Goal: Communication & Community: Answer question/provide support

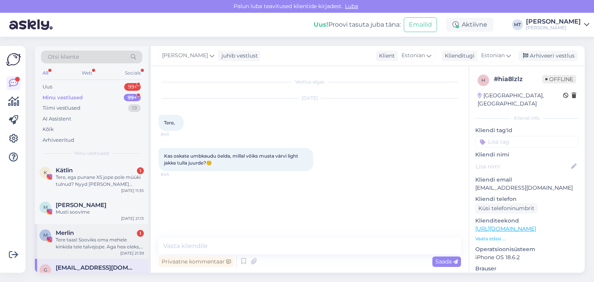
click at [83, 237] on div "Tere taas! Sooviks oma mehele kinkida teie talvejope. Aga hea oleks, [PERSON_NA…" at bounding box center [100, 244] width 88 height 14
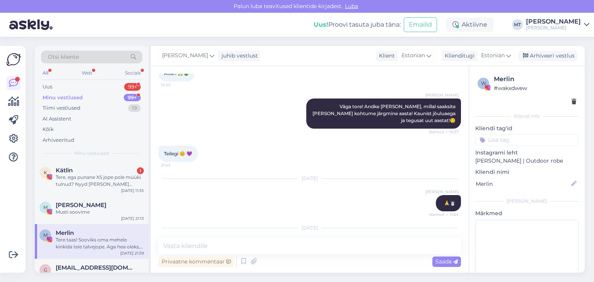
scroll to position [259, 0]
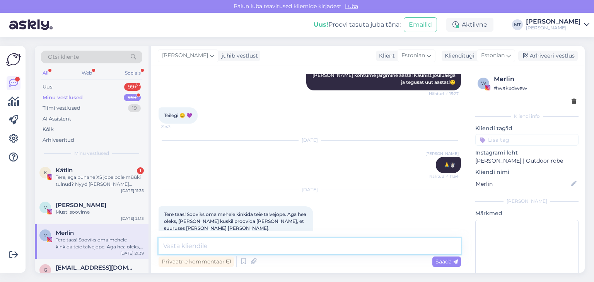
click at [274, 244] on textarea at bounding box center [310, 246] width 302 height 16
click at [301, 246] on textarea "Tere! Hetkel peaks olemas mõned suurused Surfikaubamajas (" at bounding box center [310, 246] width 302 height 16
click at [359, 248] on textarea "Tere! Hetkel peaks olemas mõned suurused Surfikaubamajas (" at bounding box center [310, 246] width 302 height 16
paste textarea "Gonsiori tn 33-87A"
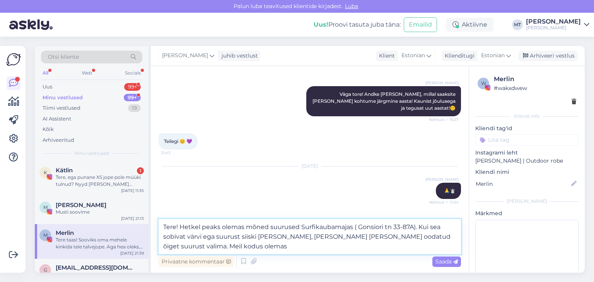
scroll to position [278, 0]
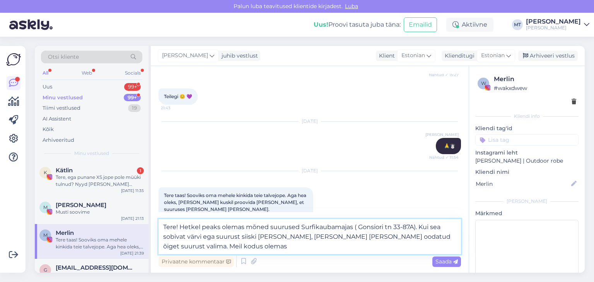
click at [440, 227] on textarea "Tere! Hetkel peaks olemas mõned suurused Surfikaubamajas ( Gonsiori tn 33-87A).…" at bounding box center [310, 236] width 302 height 35
drag, startPoint x: 441, startPoint y: 239, endPoint x: 372, endPoint y: 237, distance: 68.5
click at [373, 238] on textarea "Tere! Hetkel peaks olemas mõned suurused Surfikaubamajas ( Gonsiori tn 33-87A).…" at bounding box center [310, 236] width 302 height 35
click at [303, 245] on textarea "Tere! Hetkel peaks olemas mõned suurused Surfikaubamajas ( Gonsiori tn 33-87A).…" at bounding box center [310, 236] width 302 height 35
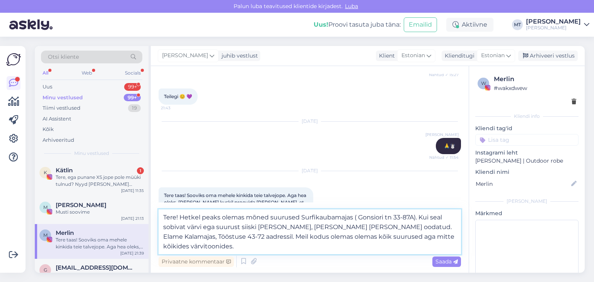
click at [333, 219] on textarea "Tere! Hetkel peaks olemas mõned suurused Surfikaubamajas ( Gonsiori tn 33-87A).…" at bounding box center [310, 232] width 302 height 45
drag, startPoint x: 374, startPoint y: 229, endPoint x: 180, endPoint y: 214, distance: 195.1
click at [180, 214] on textarea "Tere! Hetkel peaks olemas mõned suurused Surfikaubamajas ( Gonsiori tn 33-87A).…" at bounding box center [310, 232] width 302 height 45
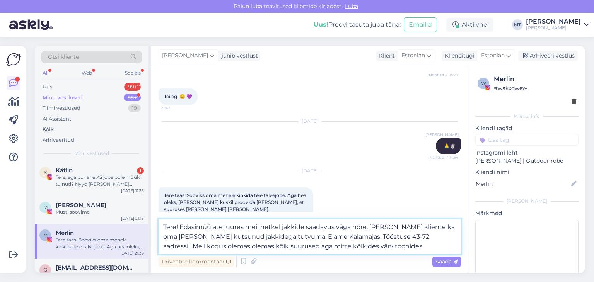
click at [322, 231] on textarea "Tere! Edasimüüjate juures meil hetkel jakkide saadavus väga hõre. [PERSON_NAME]…" at bounding box center [310, 236] width 302 height 35
click at [329, 230] on textarea "Tere! Edasimüüjate juures meil hetkel jakkide saadavus väga hõre. [PERSON_NAME]…" at bounding box center [310, 236] width 302 height 35
click at [370, 229] on textarea "Tere! Edasimüüjate juures meil hetkel jakkide saadavus väga hõre. [PERSON_NAME]…" at bounding box center [310, 236] width 302 height 35
click at [225, 248] on textarea "Tere! Edasimüüjate juures meil hetkel jakkide saadavus väga hõre Aga oleme klie…" at bounding box center [310, 236] width 302 height 35
click at [410, 251] on textarea "Tere! Edasimüüjate juures meil hetkel jakkide saadavus väga hõre Aga oleme klie…" at bounding box center [310, 236] width 302 height 35
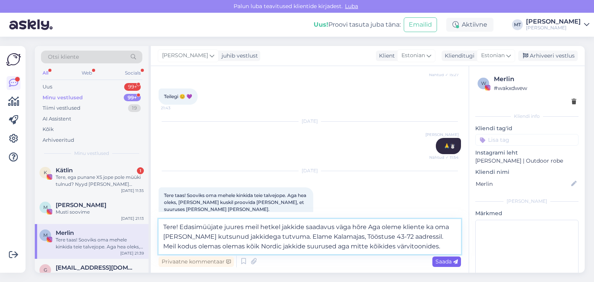
type textarea "Tere! Edasimüüjate juures meil hetkel jakkide saadavus väga hõre Aga oleme klie…"
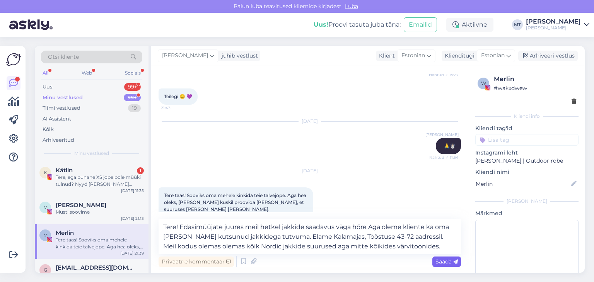
click at [441, 264] on span "Saada" at bounding box center [446, 261] width 22 height 7
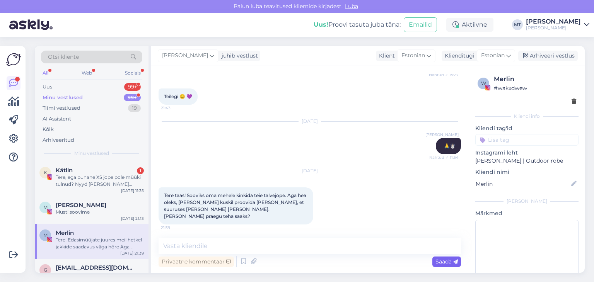
scroll to position [337, 0]
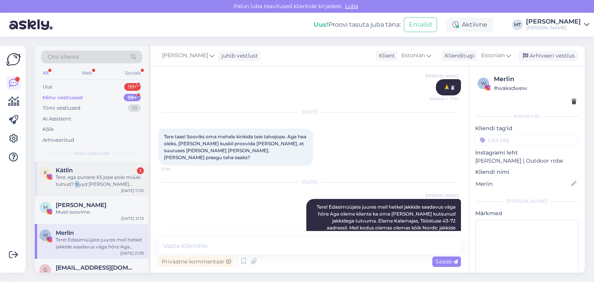
click at [77, 185] on div "Tere, ega punane XS jope pole müüki tulnud? Nyyd [PERSON_NAME] peaaegu aastakes…" at bounding box center [100, 181] width 88 height 14
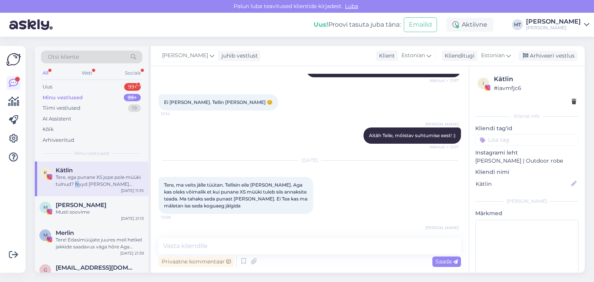
scroll to position [1028, 0]
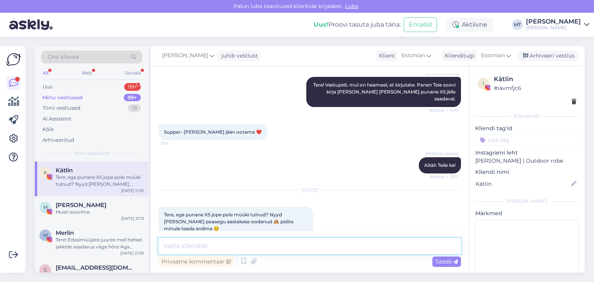
click at [209, 246] on textarea at bounding box center [310, 246] width 302 height 16
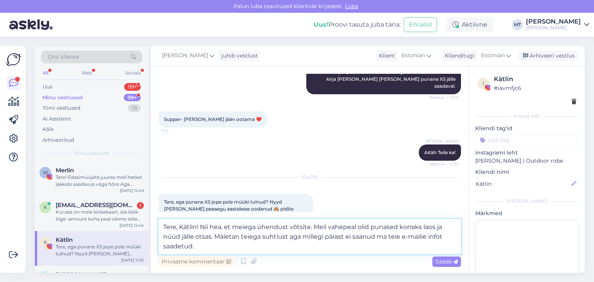
scroll to position [1047, 0]
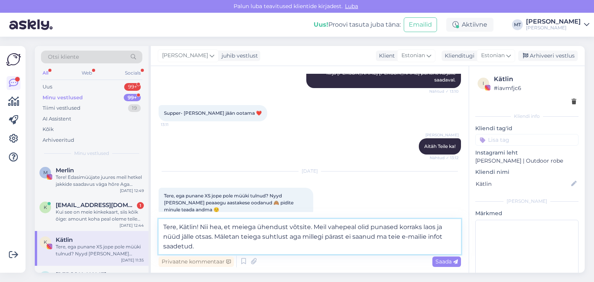
click at [400, 239] on textarea "Tere, Kätlin! Nii hea, et meiega ühendust võtsite. Meil vahepeal olid punased k…" at bounding box center [310, 236] width 302 height 35
click at [194, 248] on textarea "Tere, Kätlin! Nii hea, et meiega ühendust võtsite. Meil vahepeal olid punased k…" at bounding box center [310, 236] width 302 height 35
click at [203, 247] on textarea "Tere, Kätlin! Nii hea, et meiega ühendust võtsite. Meil vahepeal olid punased k…" at bounding box center [310, 236] width 302 height 35
click at [207, 246] on textarea "Tere, Kätlin! Nii hea, et meiega ühendust võtsite. Meil vahepeal olid punased k…" at bounding box center [310, 236] width 302 height 35
click at [286, 246] on textarea "Tere, Kätlin! Nii hea, et meiega ühendust võtsite. Meil vahepeal olid punased k…" at bounding box center [310, 236] width 302 height 35
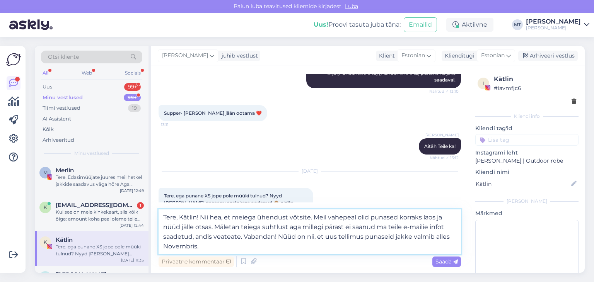
click at [168, 246] on textarea "Tere, Kätlin! Nii hea, et meiega ühendust võtsite. Meil vahepeal olid punased k…" at bounding box center [310, 232] width 302 height 45
click at [203, 248] on textarea "Tere, Kätlin! Nii hea, et meiega ühendust võtsite. Meil vahepeal olid punased k…" at bounding box center [310, 232] width 302 height 45
click at [254, 245] on textarea "Tere, Kätlin! Nii hea, et meiega ühendust võtsite. Meil vahepeal olid punased k…" at bounding box center [310, 232] width 302 height 45
click at [243, 236] on textarea "Tere, Kätlin! Nii hea, et meiega ühendust võtsite. Meil vahepeal olid punased k…" at bounding box center [310, 232] width 302 height 45
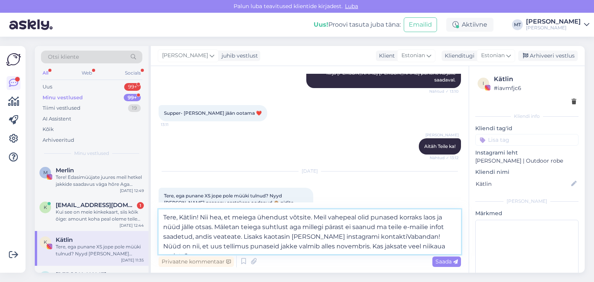
click at [292, 237] on textarea "Tere, Kätlin! Nii hea, et meiega ühendust võtsite. Meil vahepeal olid punased k…" at bounding box center [310, 232] width 302 height 45
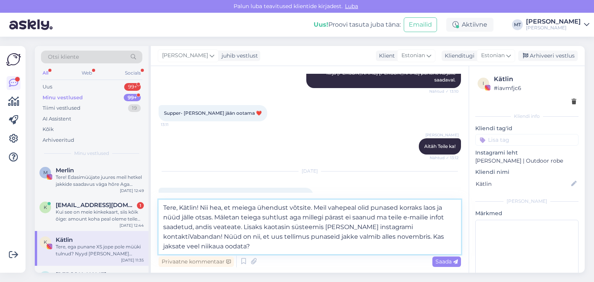
click at [383, 227] on textarea "Tere, Kätlin! Nii hea, et meiega ühendust võtsite. Meil vahepeal olid punased k…" at bounding box center [310, 227] width 302 height 55
click at [410, 227] on textarea "Tere, Kätlin! Nii hea, et meiega ühendust võtsite. Meil vahepeal olid punased k…" at bounding box center [310, 227] width 302 height 55
click at [367, 227] on textarea "Tere, Kätlin! Nii hea, et meiega ühendust võtsite. Meil vahepeal olid punased k…" at bounding box center [310, 227] width 302 height 55
drag, startPoint x: 243, startPoint y: 228, endPoint x: 411, endPoint y: 231, distance: 168.6
click at [411, 231] on textarea "Tere, Kätlin! Nii hea, et meiega ühendust võtsite. Meil vahepeal olid punased k…" at bounding box center [310, 227] width 302 height 55
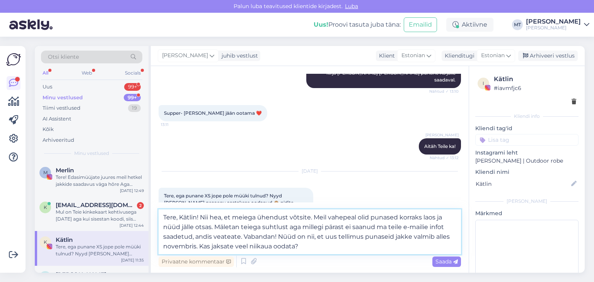
click at [302, 246] on textarea "Tere, Kätlin! Nii hea, et meiega ühendust võtsite. Meil vahepeal olid punased k…" at bounding box center [310, 232] width 302 height 45
type textarea "Tere, Kätlin! Nii hea, et meiega ühendust võtsite. Meil vahepeal olid punased k…"
click at [450, 264] on span "Saada" at bounding box center [446, 261] width 22 height 7
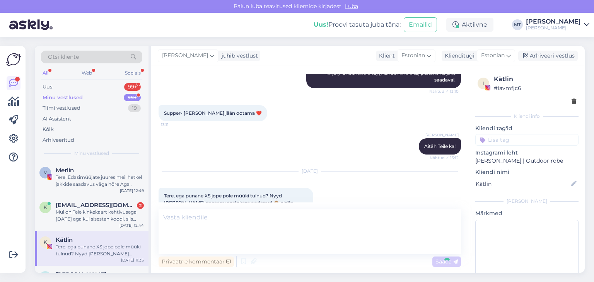
scroll to position [1112, 0]
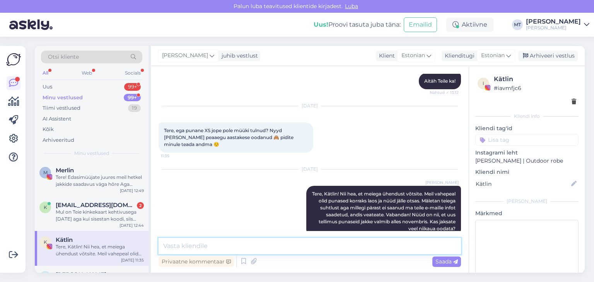
click at [208, 247] on textarea at bounding box center [310, 246] width 302 height 16
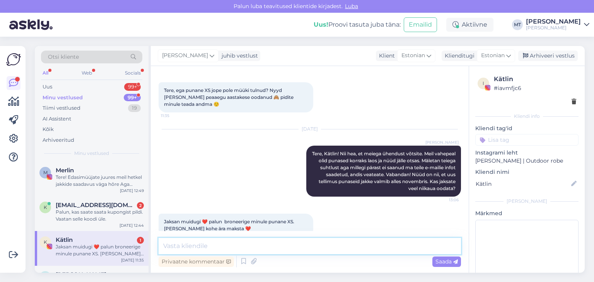
click at [184, 249] on textarea at bounding box center [310, 246] width 302 height 16
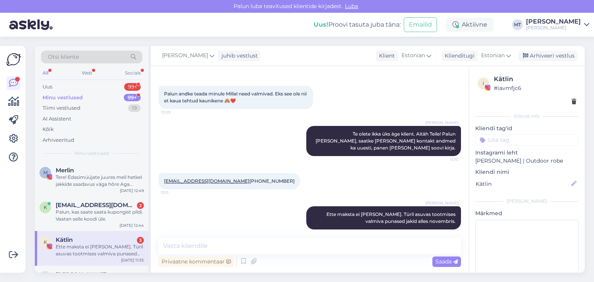
click at [98, 248] on div "Ette maksta ei [PERSON_NAME]. Türil asuvas tootmises valmiva punased jakid alle…" at bounding box center [100, 251] width 88 height 14
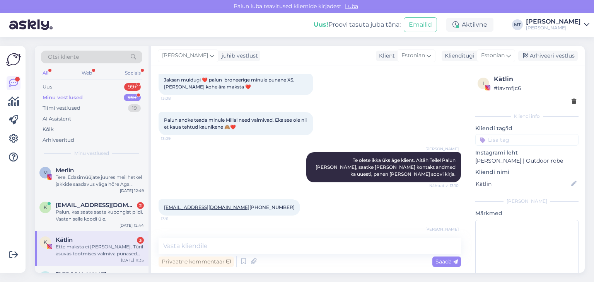
scroll to position [1320, 0]
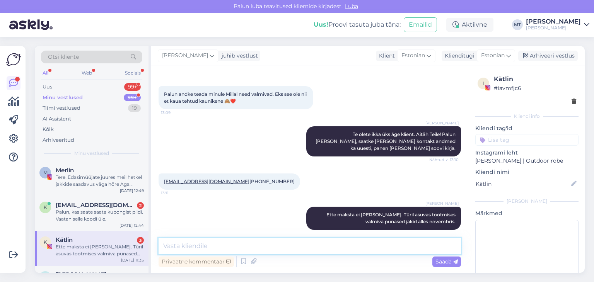
click at [210, 241] on textarea at bounding box center [310, 246] width 302 height 16
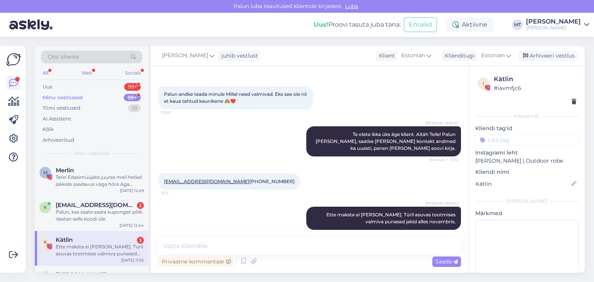
click at [108, 254] on div "Ette maksta ei [PERSON_NAME]. Türil asuvas tootmises valmiva punased jakid alle…" at bounding box center [100, 251] width 88 height 14
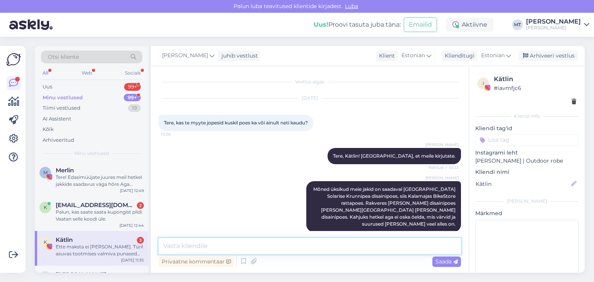
click at [176, 243] on textarea at bounding box center [310, 246] width 302 height 16
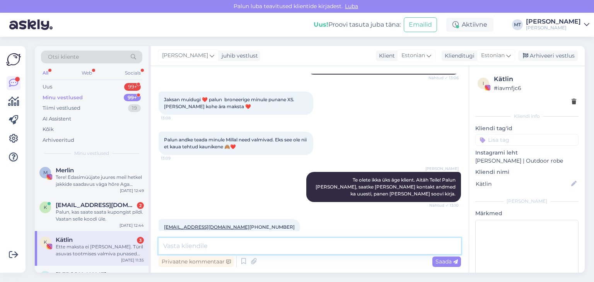
scroll to position [1320, 0]
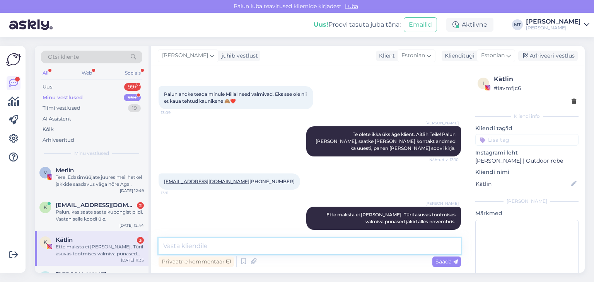
click at [222, 246] on textarea at bounding box center [310, 246] width 302 height 16
type textarea "."
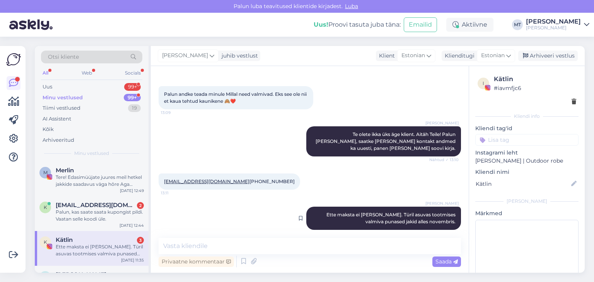
click at [424, 212] on span "Ette maksta ei [PERSON_NAME]. Türil asuvas tootmises valmiva punased jakid alle…" at bounding box center [391, 218] width 130 height 13
click at [89, 206] on span "[EMAIL_ADDRESS][DOMAIN_NAME]" at bounding box center [96, 205] width 80 height 7
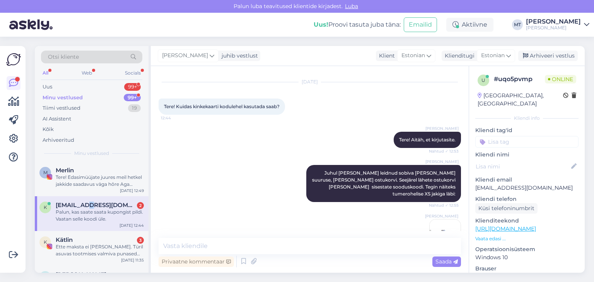
scroll to position [198, 0]
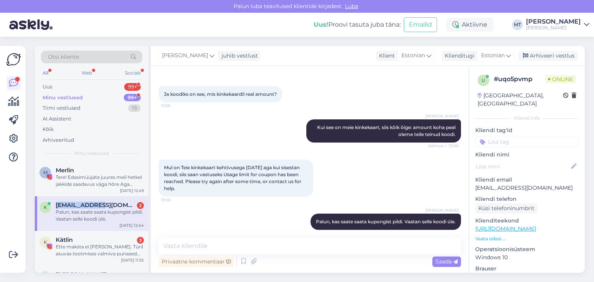
drag, startPoint x: 101, startPoint y: 206, endPoint x: 57, endPoint y: 206, distance: 43.7
click at [57, 206] on div "[EMAIL_ADDRESS][DOMAIN_NAME] 2" at bounding box center [100, 205] width 88 height 7
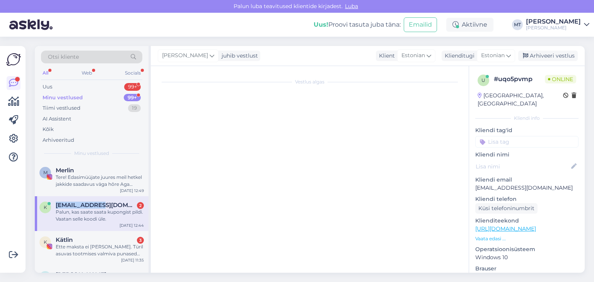
scroll to position [0, 0]
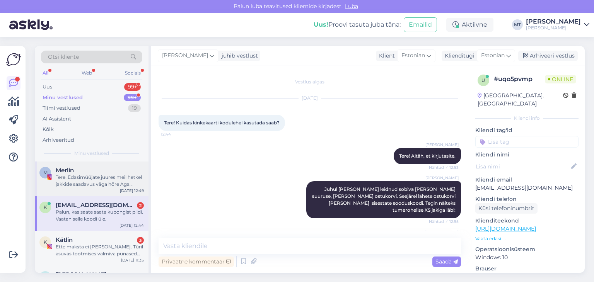
click at [67, 179] on div "Tere! Edasimüüjate juures meil hetkel jakkide saadavus väga hõre Aga oleme klie…" at bounding box center [100, 181] width 88 height 14
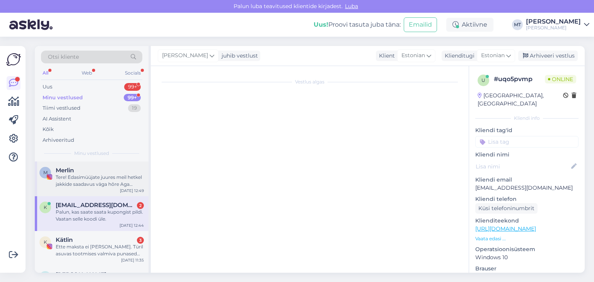
scroll to position [337, 0]
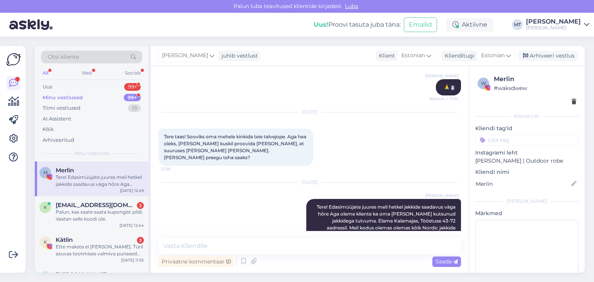
click at [68, 97] on div "Minu vestlused" at bounding box center [63, 98] width 40 height 8
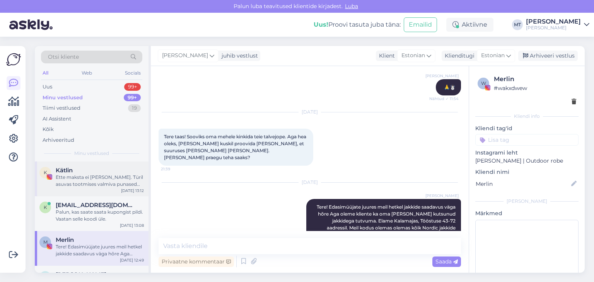
click at [77, 180] on div "Ette maksta ei [PERSON_NAME]. Türil asuvas tootmises valmiva punased jakid alle…" at bounding box center [100, 181] width 88 height 14
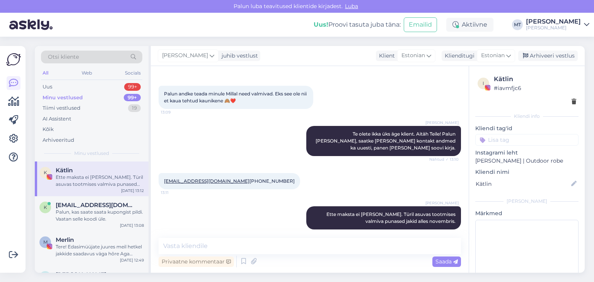
scroll to position [1320, 0]
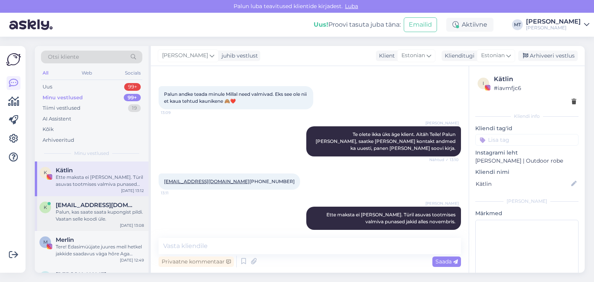
click at [88, 210] on div "Palun, kas saate saata kupongist pildi. Vaatan selle koodi üle." at bounding box center [100, 216] width 88 height 14
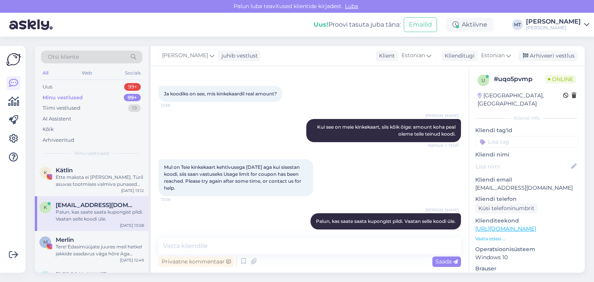
scroll to position [198, 0]
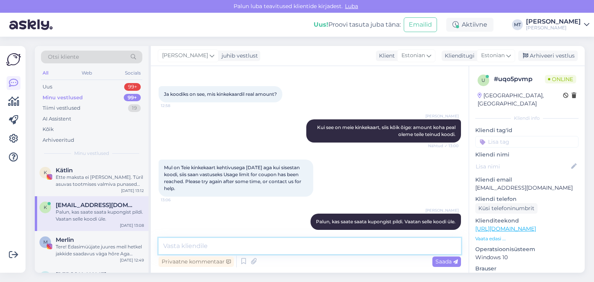
click at [199, 241] on textarea at bounding box center [310, 246] width 302 height 16
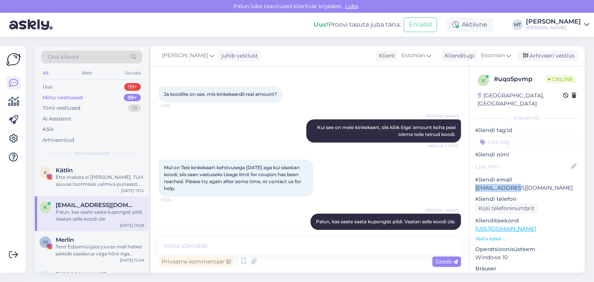
drag, startPoint x: 518, startPoint y: 181, endPoint x: 474, endPoint y: 182, distance: 43.7
click at [474, 182] on div "u # uqo5pvmp Online [GEOGRAPHIC_DATA], [GEOGRAPHIC_DATA] info Kliendi tag'id Kl…" at bounding box center [527, 229] width 116 height 326
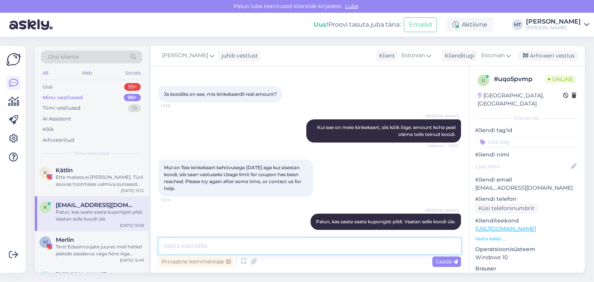
click at [192, 247] on textarea at bounding box center [310, 246] width 302 height 16
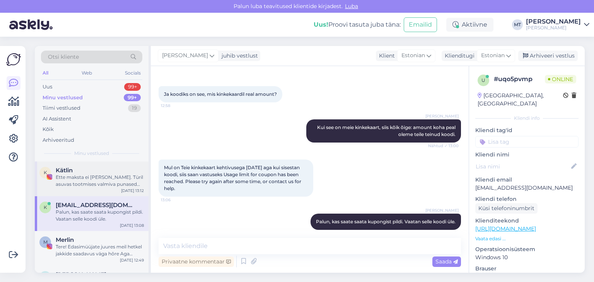
click at [108, 173] on div "Kätlin" at bounding box center [100, 170] width 88 height 7
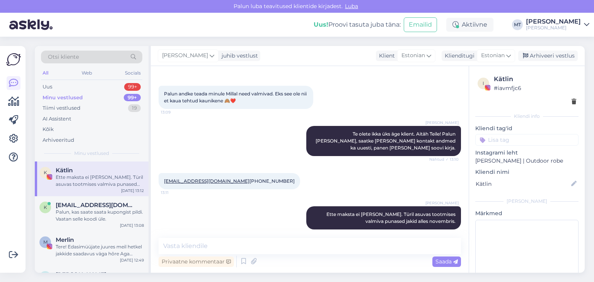
scroll to position [1320, 0]
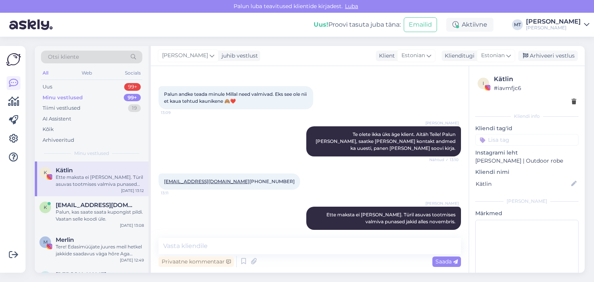
click at [75, 183] on div "Ette maksta ei [PERSON_NAME]. Türil asuvas tootmises valmiva punased jakid alle…" at bounding box center [100, 181] width 88 height 14
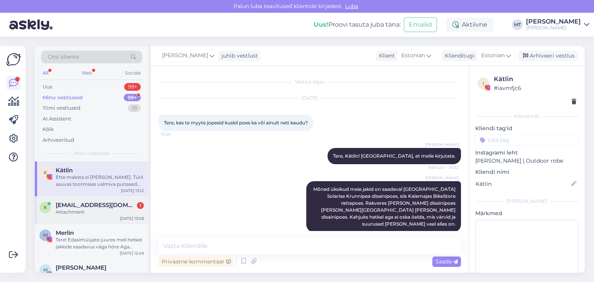
click at [70, 211] on div "Attachment" at bounding box center [100, 212] width 88 height 7
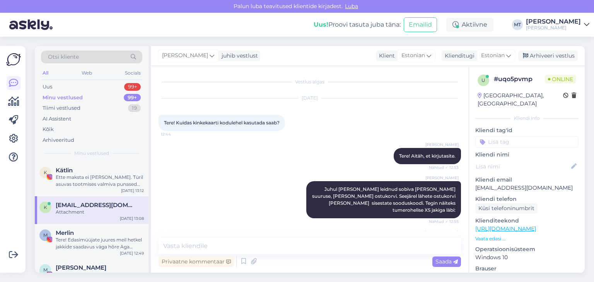
scroll to position [247, 0]
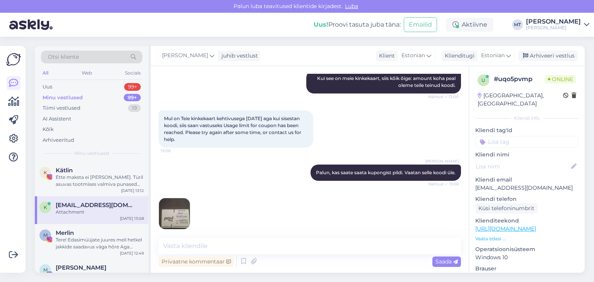
click at [178, 211] on img at bounding box center [174, 213] width 31 height 31
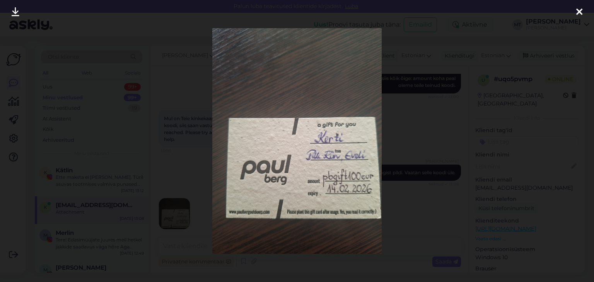
click at [577, 12] on icon at bounding box center [579, 12] width 6 height 10
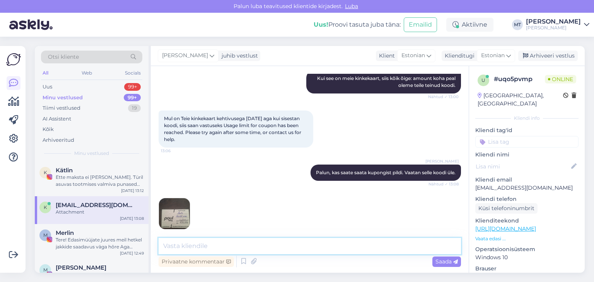
click at [189, 247] on textarea at bounding box center [310, 246] width 302 height 16
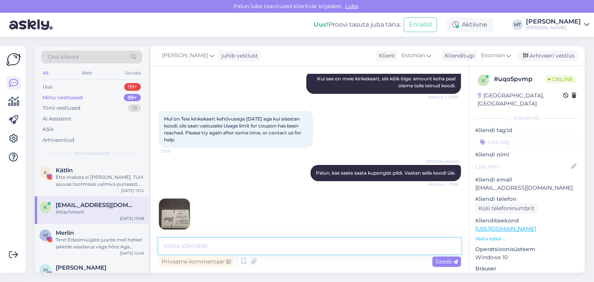
click at [193, 246] on textarea at bounding box center [310, 246] width 302 height 16
drag, startPoint x: 193, startPoint y: 246, endPoint x: 162, endPoint y: 245, distance: 30.6
click at [162, 246] on textarea "Väga tore, kohe vaatan, miss elle koodiga toimub." at bounding box center [310, 246] width 302 height 16
click at [237, 248] on textarea "Tänud, kohe vaatan, miss elle koodiga toimub." at bounding box center [310, 246] width 302 height 16
click at [242, 245] on textarea "Tänud, kohe vaatan, mis elle koodiga toimub." at bounding box center [310, 246] width 302 height 16
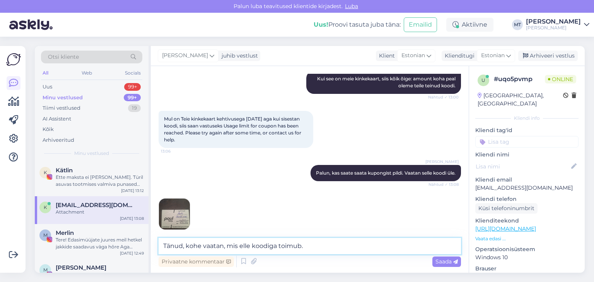
click at [239, 247] on textarea "Tänud, kohe vaatan, mis elle koodiga toimub." at bounding box center [310, 246] width 302 height 16
type textarea "Tänud, kohe vaatan, mis selle koodiga toimub."
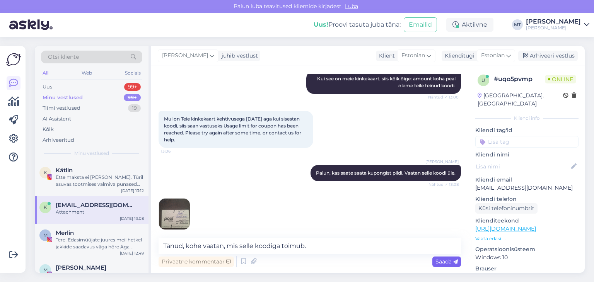
click at [438, 262] on span "Saada" at bounding box center [446, 261] width 22 height 7
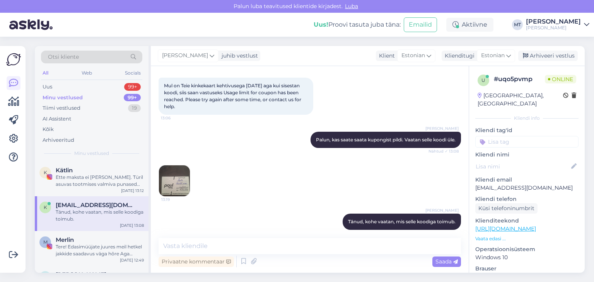
click at [184, 175] on img at bounding box center [174, 180] width 31 height 31
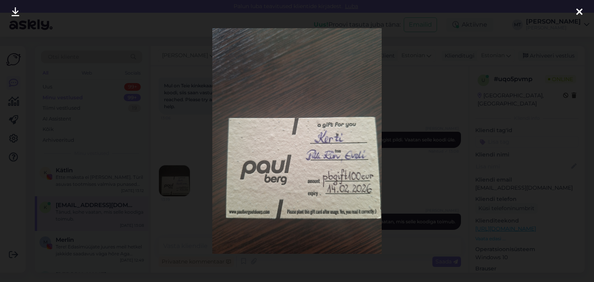
click at [577, 10] on icon at bounding box center [579, 12] width 6 height 10
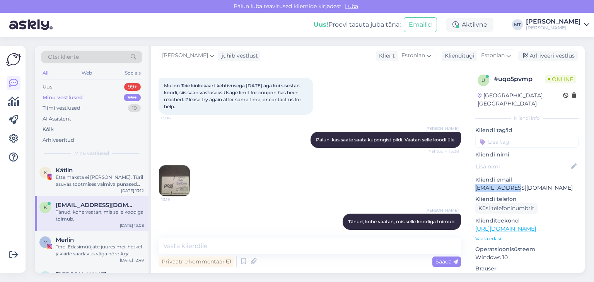
drag, startPoint x: 516, startPoint y: 181, endPoint x: 473, endPoint y: 181, distance: 42.5
click at [473, 181] on div "u # uqo5pvmp Online [GEOGRAPHIC_DATA], [GEOGRAPHIC_DATA] info Kliendi tag'id Kl…" at bounding box center [527, 229] width 116 height 326
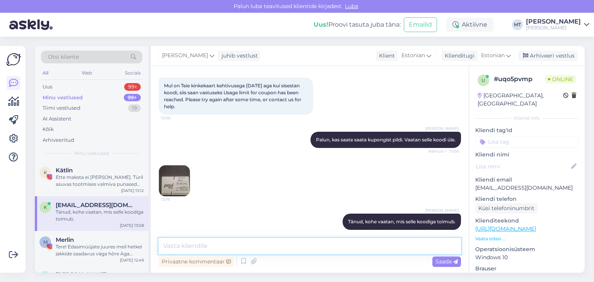
click at [191, 248] on textarea at bounding box center [310, 246] width 302 height 16
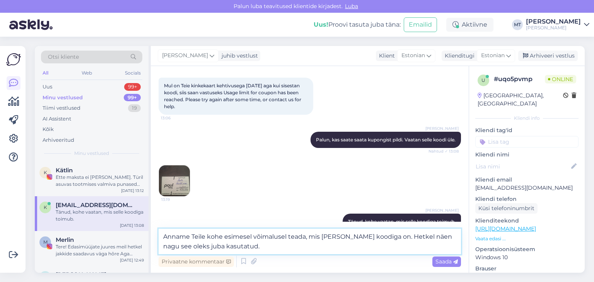
click at [333, 237] on textarea "Anname Teile kohe esimesel võimalusel teada, mis [PERSON_NAME] koodiga on. Hetk…" at bounding box center [310, 242] width 302 height 26
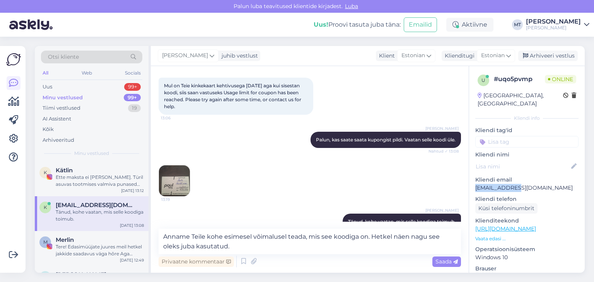
drag, startPoint x: 517, startPoint y: 180, endPoint x: 474, endPoint y: 180, distance: 43.3
click at [474, 180] on div "u # uqo5pvmp Online [GEOGRAPHIC_DATA], [GEOGRAPHIC_DATA] info Kliendi tag'id Kl…" at bounding box center [527, 229] width 116 height 326
copy p "[EMAIL_ADDRESS][DOMAIN_NAME]"
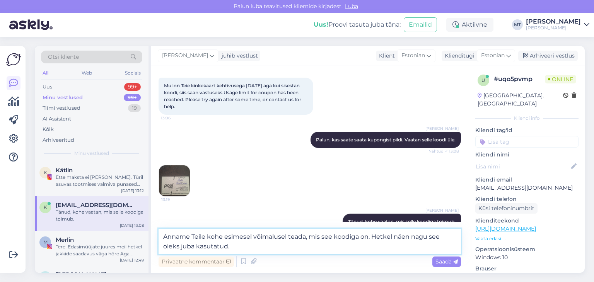
click at [328, 238] on textarea "Anname Teile kohe esimesel võimalusel teada, mis see koodiga on. Hetkel näen na…" at bounding box center [310, 242] width 302 height 26
type textarea "Anname Teile kohe esimesel võimalusel teada, mis selle koodiga on. Hetkel näen …"
click at [444, 264] on span "Saada" at bounding box center [446, 261] width 22 height 7
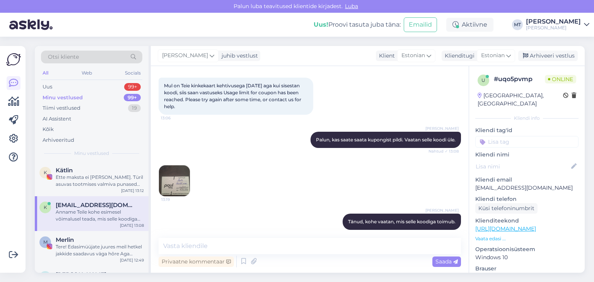
scroll to position [320, 0]
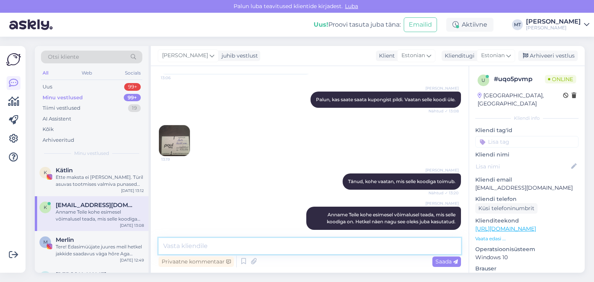
click at [200, 246] on textarea at bounding box center [310, 246] width 302 height 16
click at [186, 248] on textarea at bounding box center [310, 246] width 302 height 16
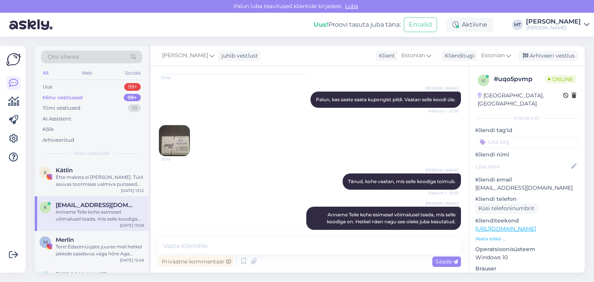
click at [70, 99] on div "Minu vestlused" at bounding box center [63, 98] width 40 height 8
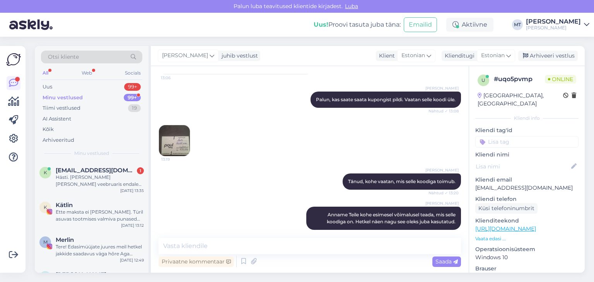
scroll to position [360, 0]
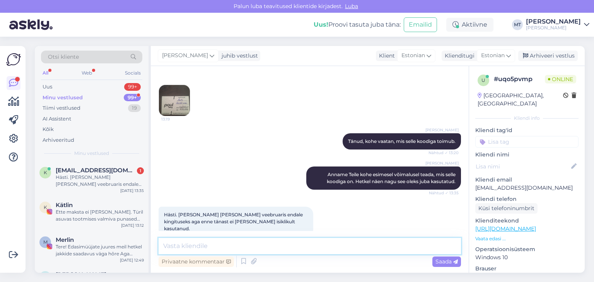
click at [172, 245] on textarea at bounding box center [310, 246] width 302 height 16
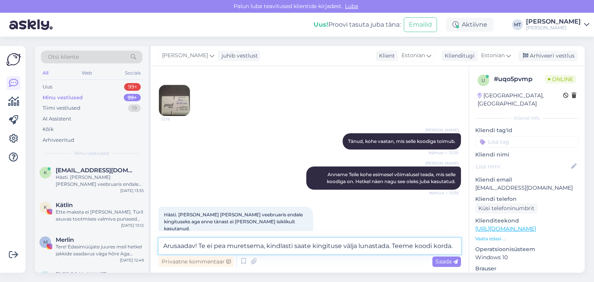
type textarea "Arusaadav! Te ei pea muretsema, kindlasti saate kingituse välja lunastada. Teem…"
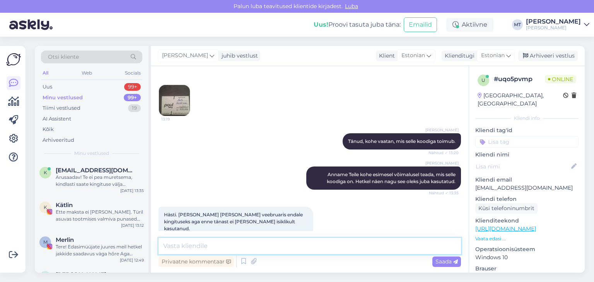
scroll to position [401, 0]
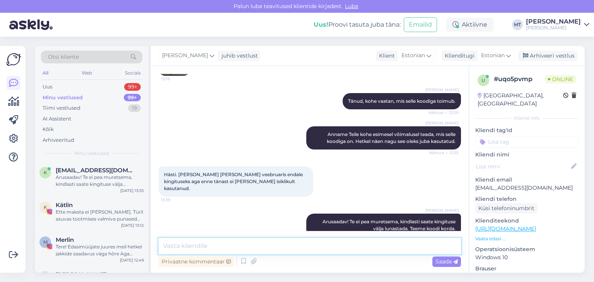
click at [245, 242] on textarea at bounding box center [310, 246] width 302 height 16
click at [207, 248] on textarea at bounding box center [310, 246] width 302 height 16
click at [184, 249] on textarea at bounding box center [310, 246] width 302 height 16
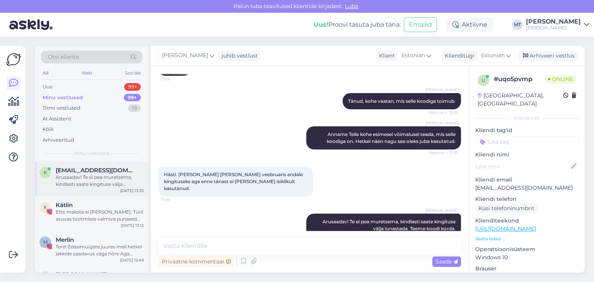
click at [72, 179] on div "Arusaadav! Te ei pea muretsema, kindlasti saate kingituse välja lunastada. Teem…" at bounding box center [100, 181] width 88 height 14
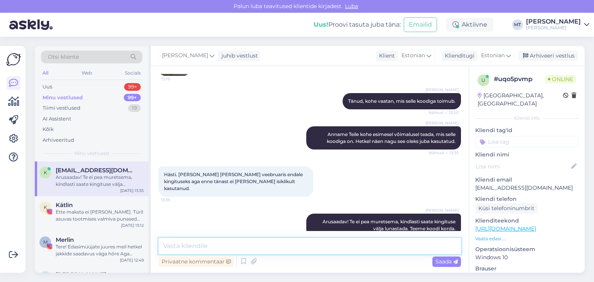
click at [191, 249] on textarea at bounding box center [310, 246] width 302 height 16
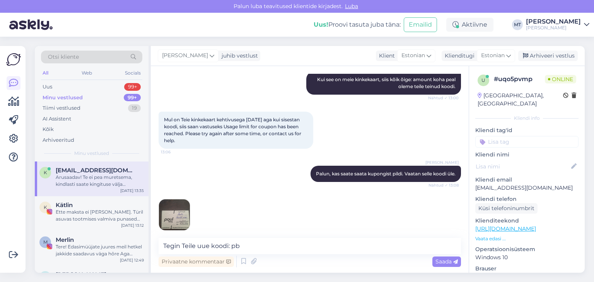
click at [162, 212] on img at bounding box center [174, 215] width 31 height 31
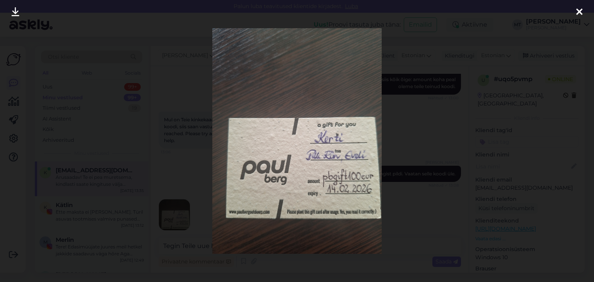
click at [580, 10] on icon at bounding box center [579, 12] width 6 height 10
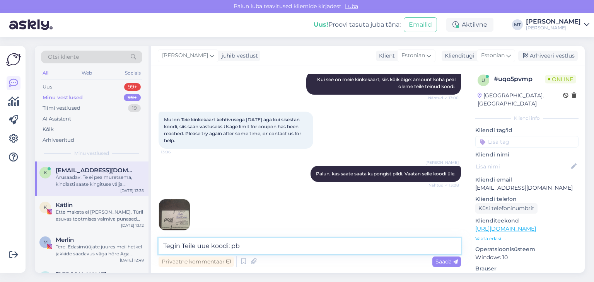
click at [251, 252] on textarea "Tegin Teile uue koodi: pb" at bounding box center [310, 246] width 302 height 16
type textarea "Tegin Teile uue koodi: pbgift100"
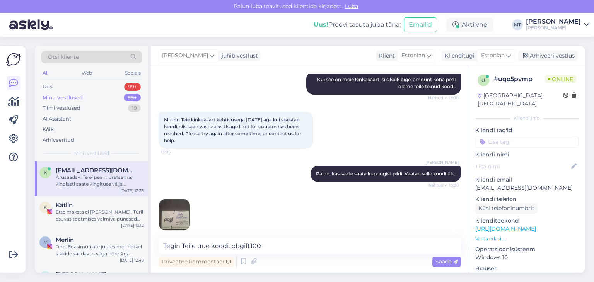
click at [168, 216] on img at bounding box center [174, 215] width 31 height 31
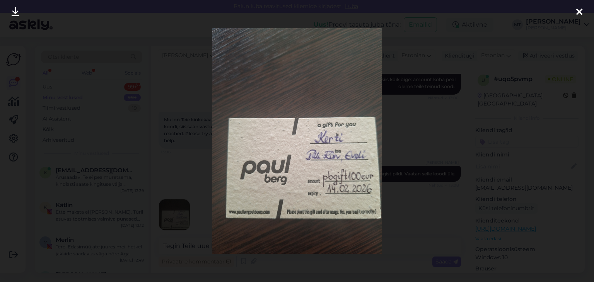
click at [575, 13] on div at bounding box center [578, 12] width 15 height 24
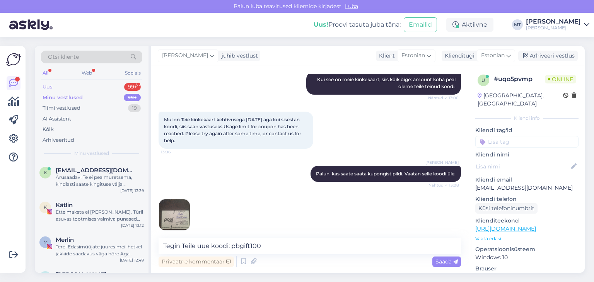
click at [49, 87] on div "Uus" at bounding box center [48, 87] width 10 height 8
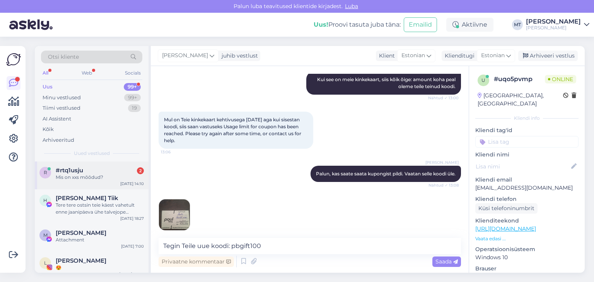
click at [62, 174] on div "Mis on xxs mõõdud?" at bounding box center [100, 177] width 88 height 7
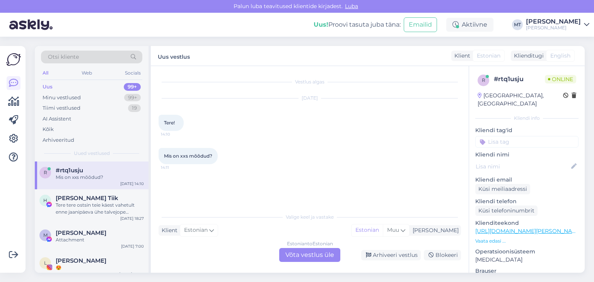
scroll to position [0, 0]
click at [323, 255] on div "Estonian to Estonian Võta vestlus üle" at bounding box center [309, 255] width 61 height 14
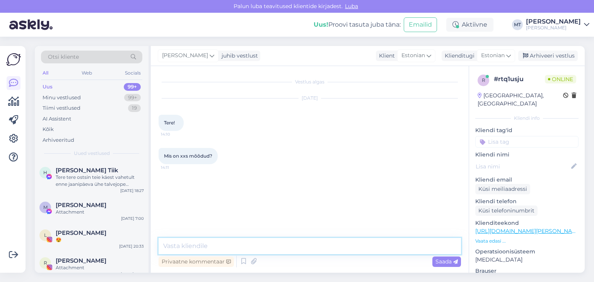
click at [305, 246] on textarea at bounding box center [310, 246] width 302 height 16
type textarea "Tere! Aitäh et kirjutasite. Kohe saadan mõõdud."
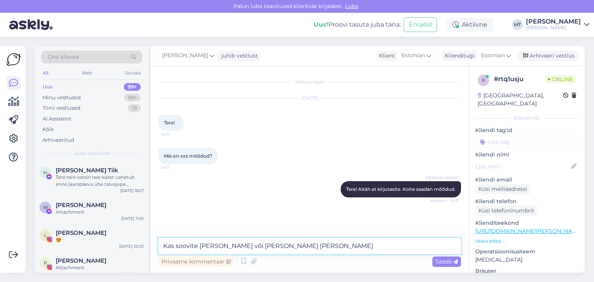
type textarea "Kas soovite [PERSON_NAME] või [PERSON_NAME][DEMOGRAPHIC_DATA] [PERSON_NAME]?"
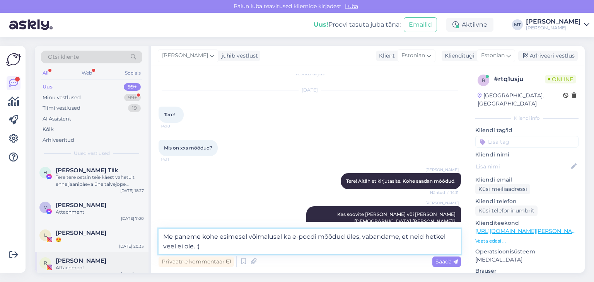
scroll to position [51, 0]
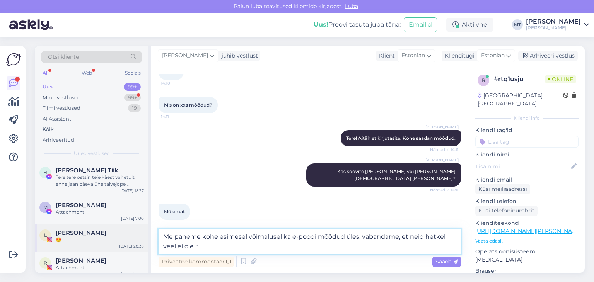
type textarea "Me paneme kohe esimesel võimalusel ka e-poodi mõõdud üles, vabandame, et neid h…"
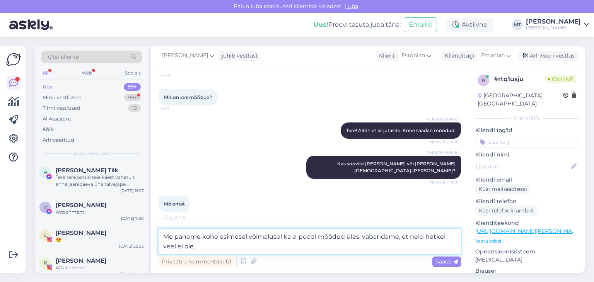
drag, startPoint x: 204, startPoint y: 246, endPoint x: 160, endPoint y: 234, distance: 46.3
click at [160, 234] on textarea "Me paneme kohe esimesel võimalusel ka e-poodi mõõdud üles, vabandame, et neid h…" at bounding box center [310, 242] width 302 height 26
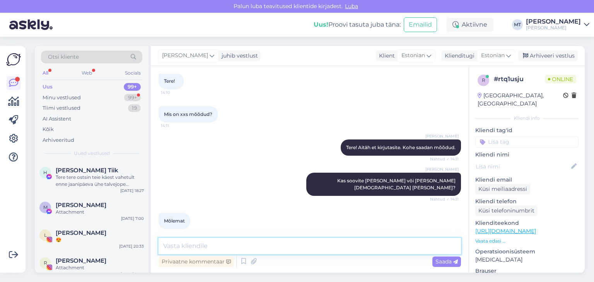
scroll to position [75, 0]
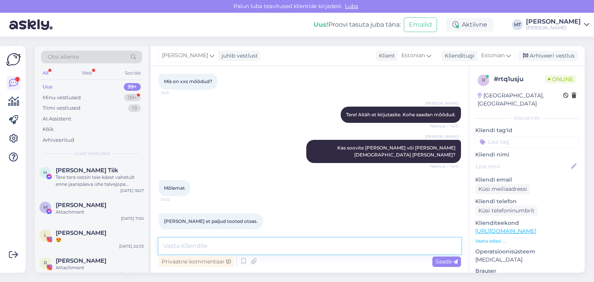
click at [200, 246] on textarea at bounding box center [310, 246] width 302 height 16
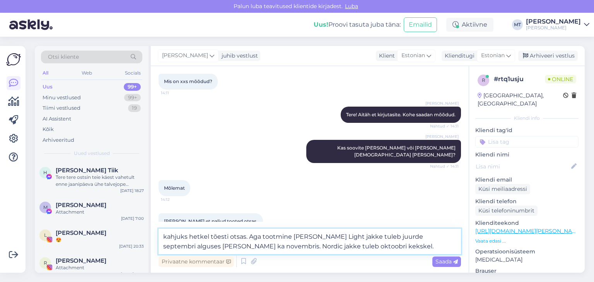
click at [167, 237] on textarea "kahjuks hetkel tõesti otsas. Aga tootmine [PERSON_NAME] Light jakke tuleb juurd…" at bounding box center [310, 242] width 302 height 26
click at [229, 237] on textarea "Kahjuks hetkel tõesti otsas. Aga tootmine [PERSON_NAME] Light jakke tuleb juurd…" at bounding box center [310, 242] width 302 height 26
click at [396, 237] on textarea "Kahjuks hetkel tõesti enamus suurused ja värvid otsas. Aga tootmine [PERSON_NAM…" at bounding box center [310, 242] width 302 height 26
drag, startPoint x: 242, startPoint y: 247, endPoint x: 218, endPoint y: 246, distance: 24.0
click at [218, 246] on textarea "Kahjuks hetkel tõesti enamus suurused ja värvid otsas. Aga tootmine [PERSON_NAM…" at bounding box center [310, 242] width 302 height 26
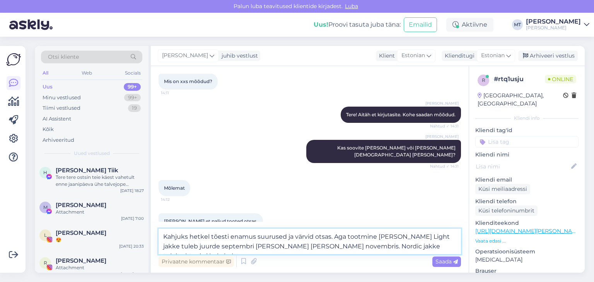
click at [241, 246] on textarea "Kahjuks hetkel tõesti enamus suurused ja värvid otsas. Aga tootmine [PERSON_NAM…" at bounding box center [310, 242] width 302 height 26
click at [411, 247] on textarea "Kahjuks hetkel tõesti enamus suurused ja värvid otsas. Aga tootmine [PERSON_NAM…" at bounding box center [310, 242] width 302 height 26
type textarea "Kahjuks hetkel tõesti enamus suurused ja värvid otsas. Aga tootmine [PERSON_NAM…"
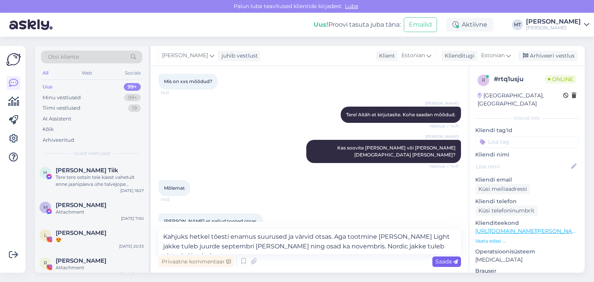
click at [442, 264] on span "Saada" at bounding box center [446, 261] width 22 height 7
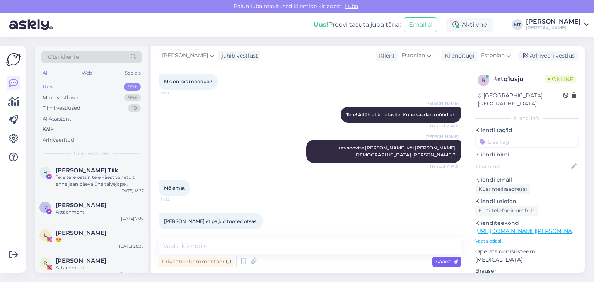
scroll to position [122, 0]
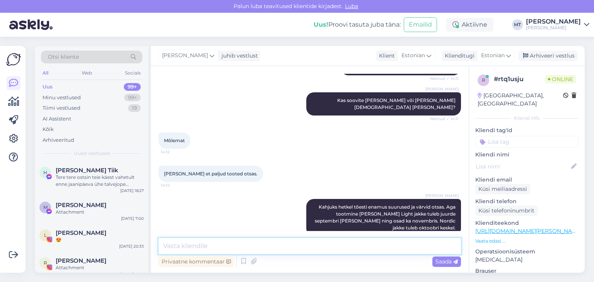
click at [209, 245] on textarea at bounding box center [310, 246] width 302 height 16
type textarea "kohe saadan ka mõõdud'"
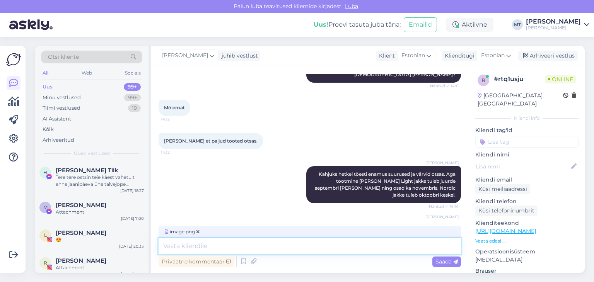
scroll to position [204, 0]
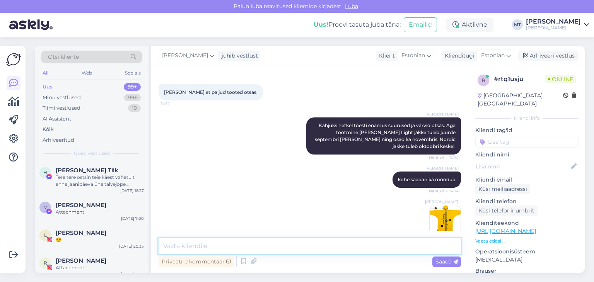
click at [183, 244] on textarea at bounding box center [310, 246] width 302 height 16
paste textarea "L"
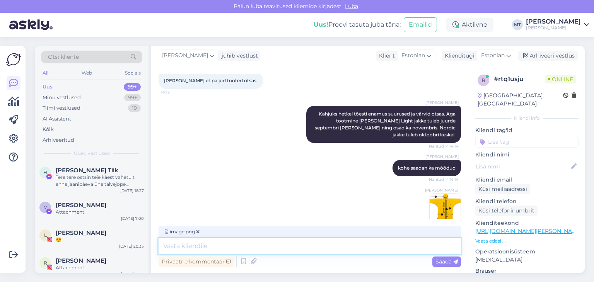
scroll to position [252, 0]
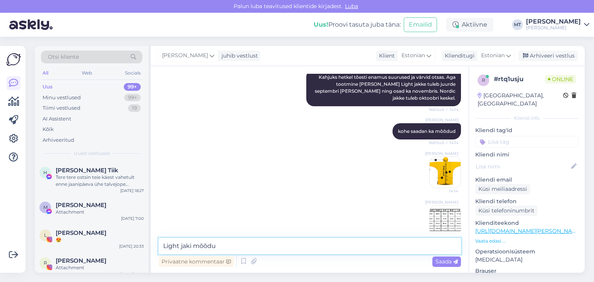
type textarea "Light jaki mõõdud"
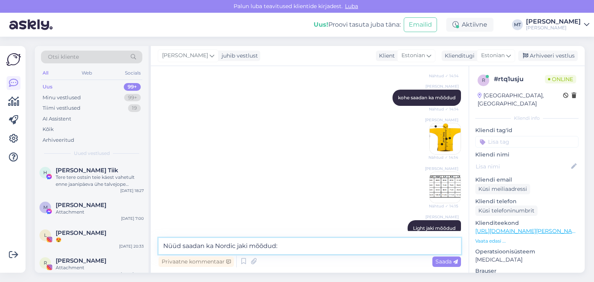
type textarea "Nüüd saadan ka Nordic jaki mõõdud:"
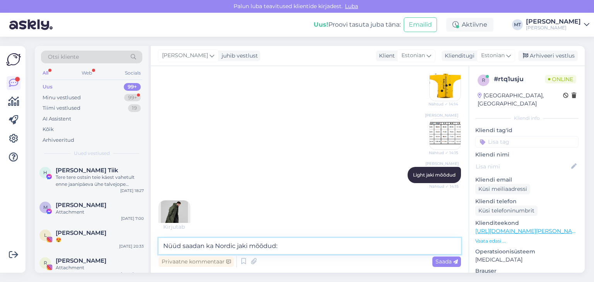
scroll to position [342, 0]
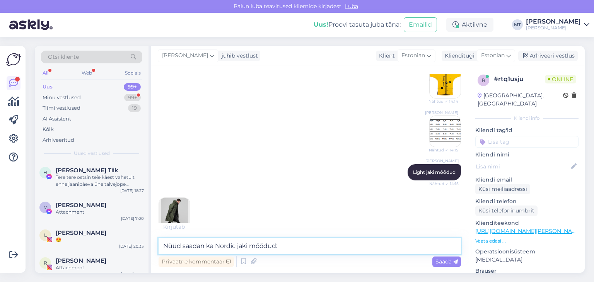
paste textarea
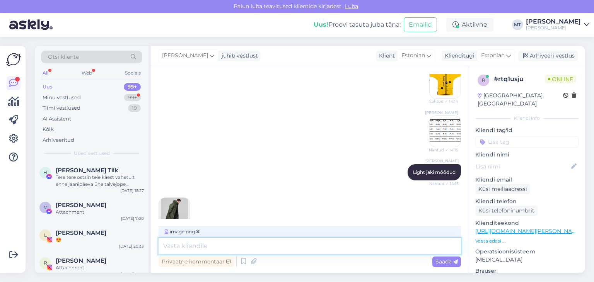
scroll to position [416, 0]
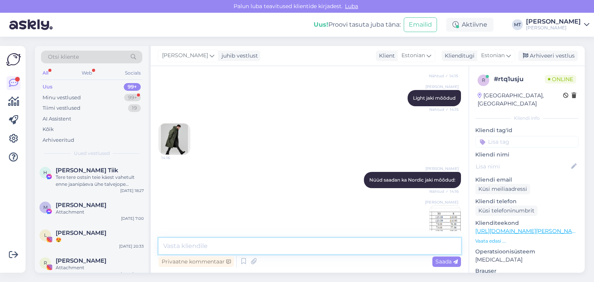
click at [210, 247] on textarea at bounding box center [310, 246] width 302 height 16
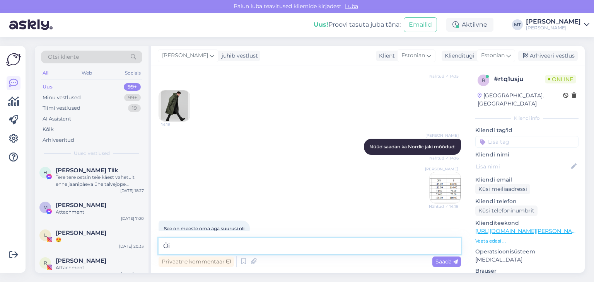
type textarea "Õ"
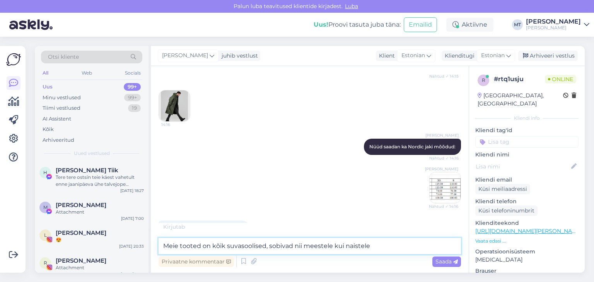
type textarea "Meie tooted on kõik suvasoolised, sobivad nii meestele kui naistele."
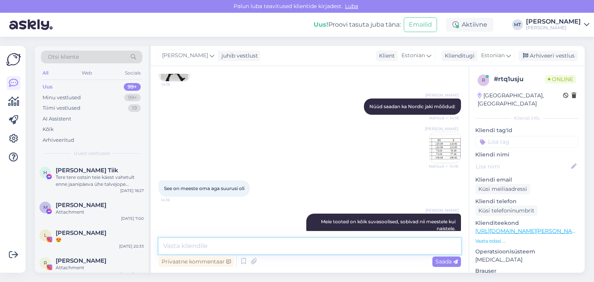
click at [234, 249] on textarea at bounding box center [310, 246] width 302 height 16
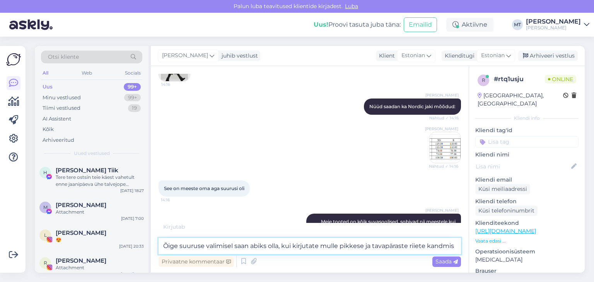
scroll to position [498, 0]
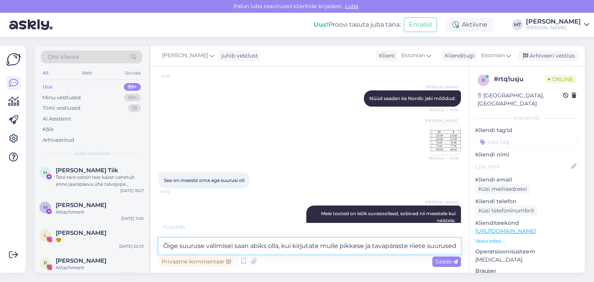
type textarea "Õige suuruse valimisel saan abiks olla, kui kirjutate mulle pikkese ja tavapära…"
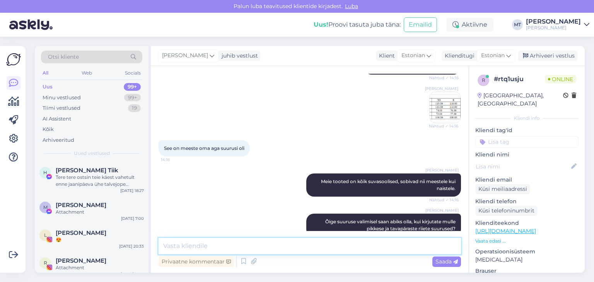
scroll to position [563, 0]
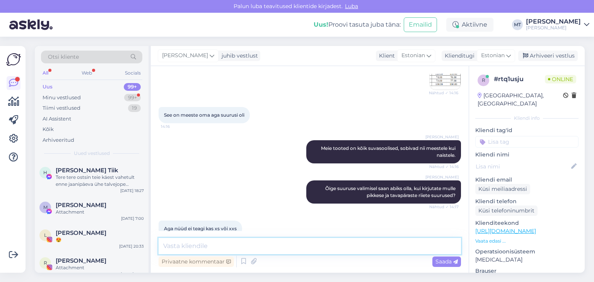
click at [186, 248] on textarea at bounding box center [310, 246] width 302 height 16
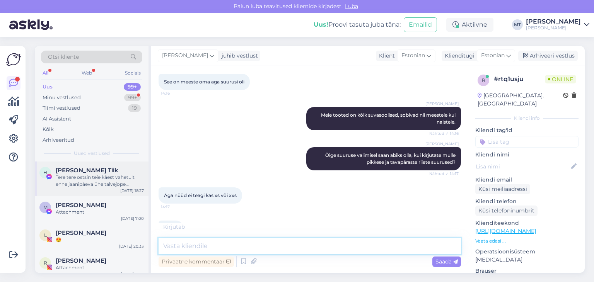
scroll to position [604, 0]
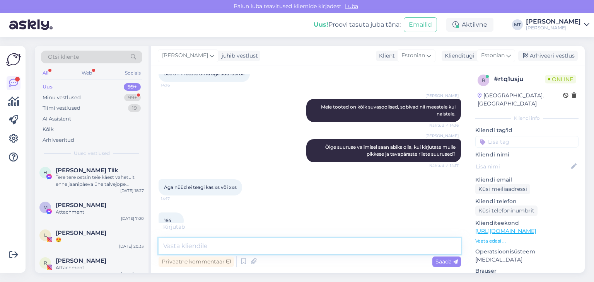
click at [184, 247] on textarea at bounding box center [310, 246] width 302 height 16
click at [178, 248] on textarea at bounding box center [310, 246] width 302 height 16
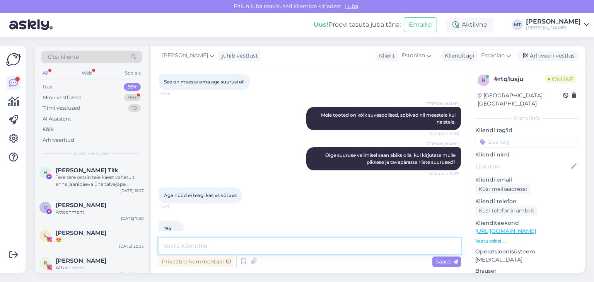
click at [178, 247] on textarea at bounding box center [310, 246] width 302 height 16
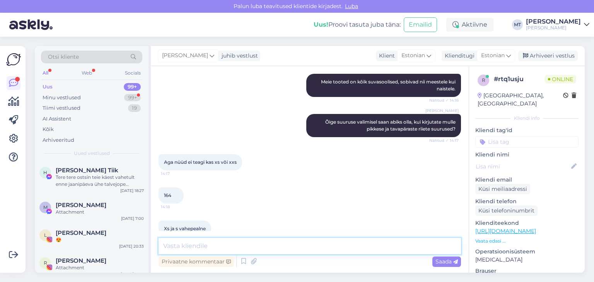
click at [182, 246] on textarea at bounding box center [310, 246] width 302 height 16
type textarea "Soovitan valida XXS suuruses Nordic jakk"
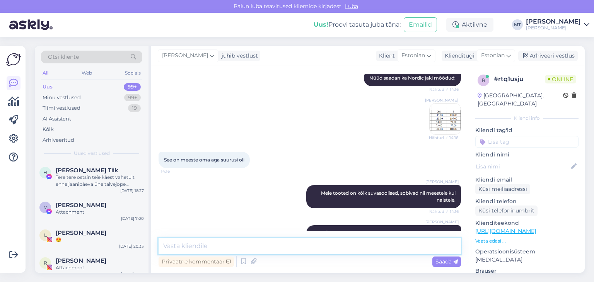
scroll to position [431, 0]
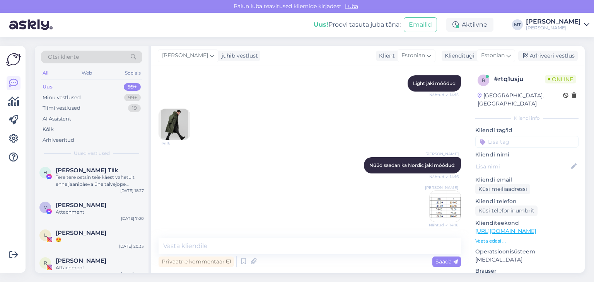
click at [431, 197] on img at bounding box center [445, 206] width 31 height 31
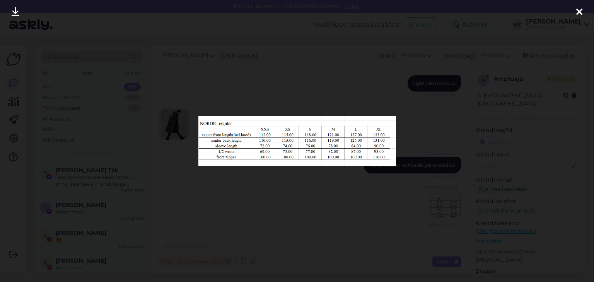
click at [576, 12] on icon at bounding box center [579, 12] width 6 height 10
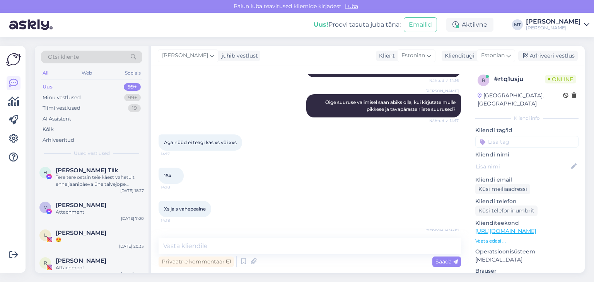
scroll to position [662, 0]
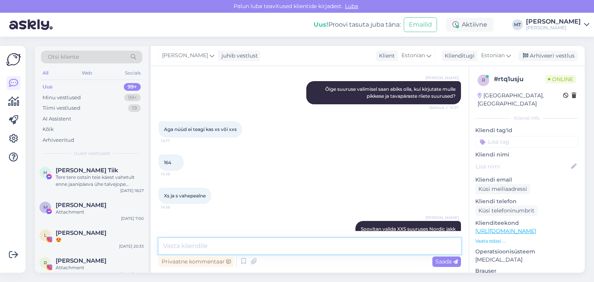
click at [164, 248] on textarea at bounding box center [310, 246] width 302 height 16
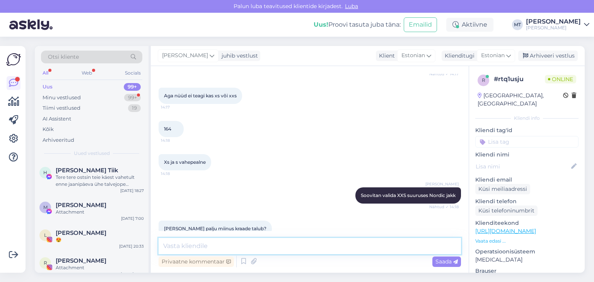
click at [186, 245] on textarea at bounding box center [310, 246] width 302 height 16
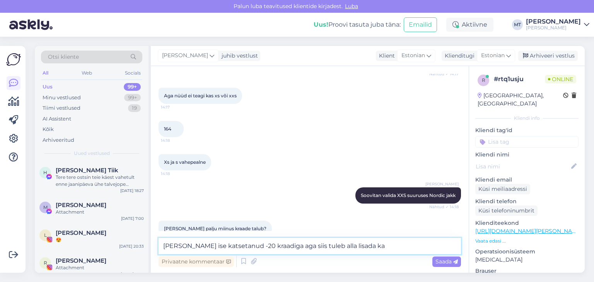
click at [241, 246] on textarea "[PERSON_NAME] ise katsetanud -20 kraadiga aga siis tuleb alla lisada ka" at bounding box center [310, 246] width 302 height 16
drag, startPoint x: 356, startPoint y: 246, endPoint x: 312, endPoint y: 248, distance: 43.3
click at [312, 248] on textarea "Oleme ise katsetanud -18 kraadiga aga siis tuleb alla lisada ka" at bounding box center [310, 246] width 302 height 16
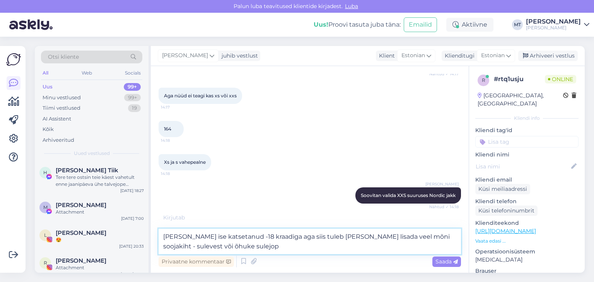
type textarea "[PERSON_NAME] ise katsetanud -18 kraadiga aga siis tuleb [PERSON_NAME] lisada v…"
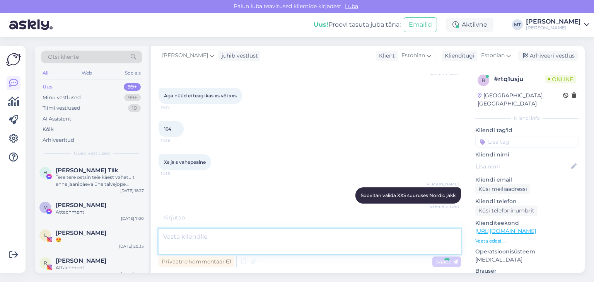
scroll to position [736, 0]
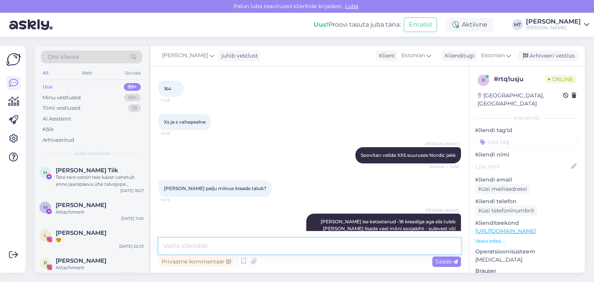
click at [181, 246] on textarea at bounding box center [310, 246] width 302 height 16
type textarea "S"
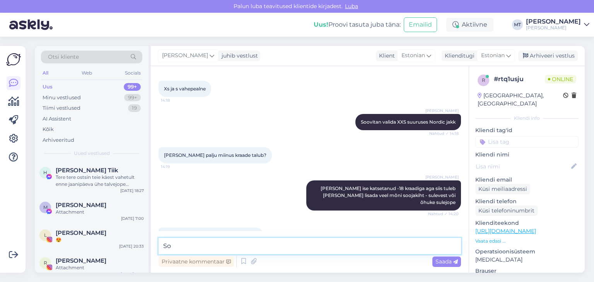
type textarea "S"
type textarea "H"
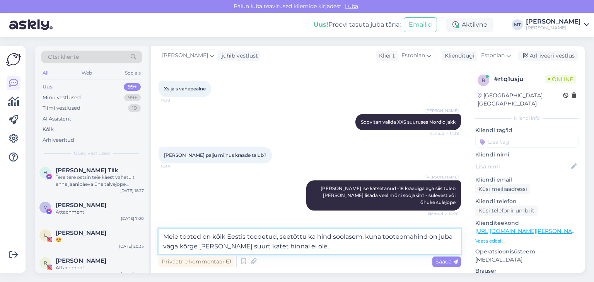
drag, startPoint x: 379, startPoint y: 238, endPoint x: 359, endPoint y: 235, distance: 20.3
click at [359, 235] on textarea "Meie tooted on kõik Eestis toodetud, seetõttu ka hind soolasem, kuna tooteomahi…" at bounding box center [310, 242] width 302 height 26
click at [379, 237] on textarea "Meie tooted on kõik Eestis toodetud, seetõttu ka hind soolasem. Tooteomahind on…" at bounding box center [310, 242] width 302 height 26
click at [206, 247] on textarea "Meie tooted on kõik Eestis toodetud, seetõttu ka hind soolasem. Toote omahind o…" at bounding box center [310, 242] width 302 height 26
click at [189, 246] on textarea "Meie tooted on kõik Eestis toodetud, seetõttu ka hind soolasem. Toote omahind o…" at bounding box center [310, 242] width 302 height 26
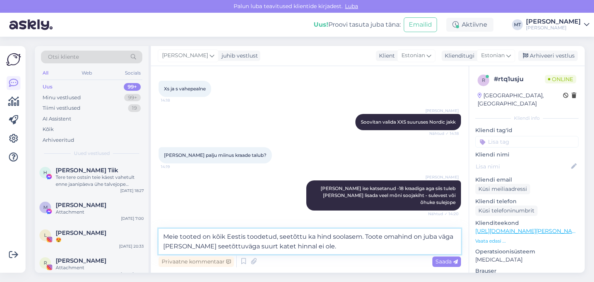
drag, startPoint x: 310, startPoint y: 246, endPoint x: 181, endPoint y: 252, distance: 129.7
click at [181, 252] on textarea "Meie tooted on kõik Eestis toodetud, seetõttu ka hind soolasem. Toote omahind o…" at bounding box center [310, 242] width 302 height 26
click at [362, 237] on textarea "Meie tooted on kõik Eestis toodetud, seetõttu ka hind soolasem. Toote omahind o…" at bounding box center [310, 242] width 302 height 26
click at [397, 239] on textarea "Meie tooted on kõik Eestis toodetud, seetõttu ka hind soolasem. Eestis on kavli…" at bounding box center [310, 242] width 302 height 26
click at [193, 249] on textarea "Meie tooted on kõik Eestis toodetud, seetõttu ka hind soolasem. Eestis on kvali…" at bounding box center [310, 242] width 302 height 26
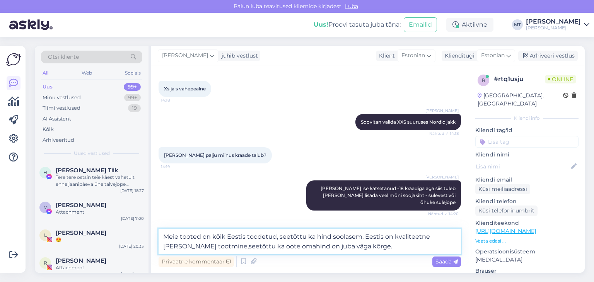
click at [194, 247] on textarea "Meie tooted on kõik Eestis toodetud, seetõttu ka hind soolasem. Eestis on kvali…" at bounding box center [310, 242] width 302 height 26
click at [231, 246] on textarea "Meie tooted on kõik Eestis toodetud, seetõttu ka hind soolasem. Eestis on kvali…" at bounding box center [310, 242] width 302 height 26
click at [344, 249] on textarea "Meie tooted on kõik Eestis toodetud, seetõttu ka hind soolasem. Eestis on kvali…" at bounding box center [310, 242] width 302 height 26
type textarea "Meie tooted on kõik Eestis toodetud, seetõttu ka hind soolasem. Eestis on kvali…"
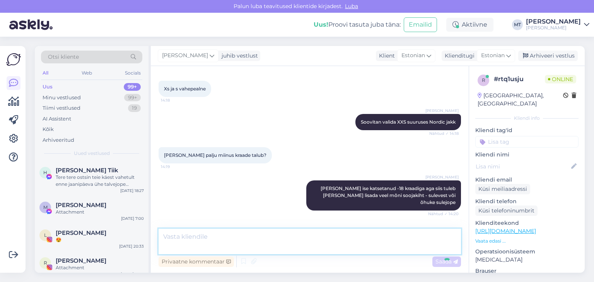
scroll to position [817, 0]
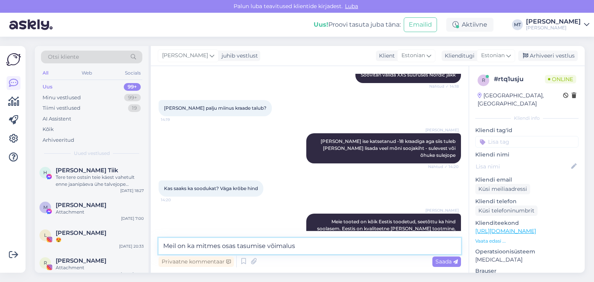
type textarea "Meil on ka mitmes osas tasumise võimalus."
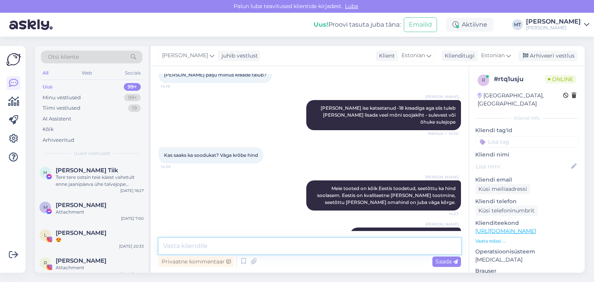
click at [178, 248] on textarea at bounding box center [310, 246] width 302 height 16
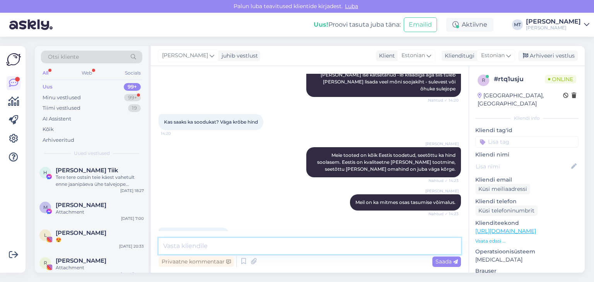
click at [178, 248] on textarea at bounding box center [310, 246] width 302 height 16
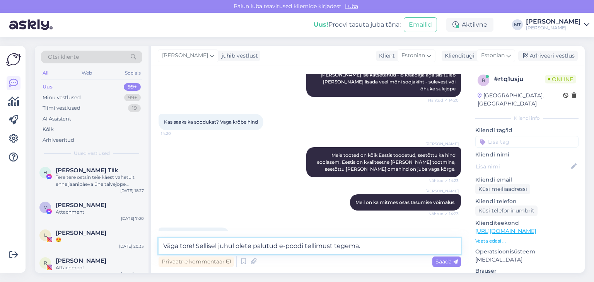
type textarea "Väga tore! Sellisel juhul olete palutud e-poodi tellimust tegema."
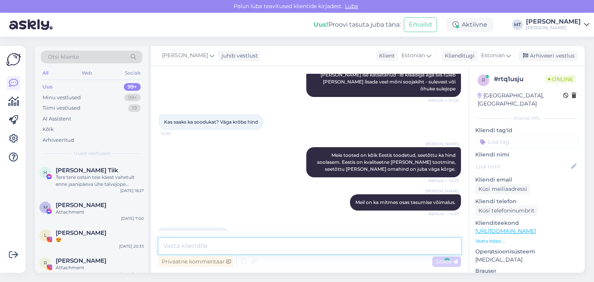
scroll to position [923, 0]
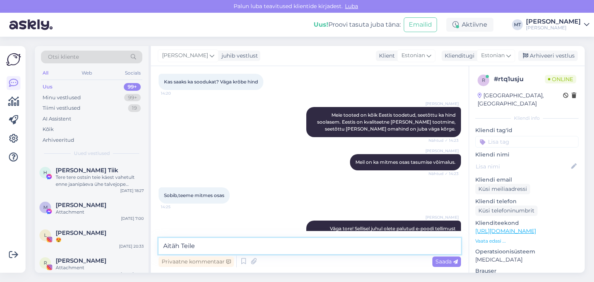
type textarea "Aitäh Teile!"
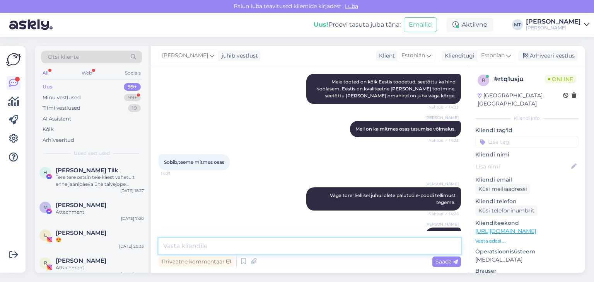
scroll to position [990, 0]
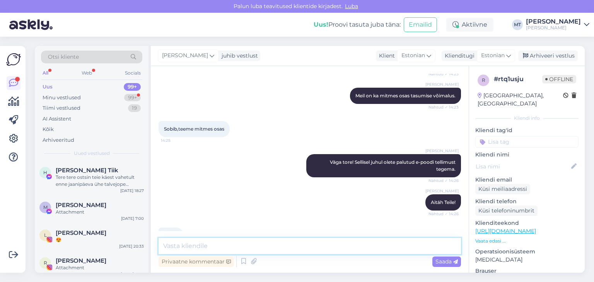
click at [183, 244] on textarea at bounding box center [310, 246] width 302 height 16
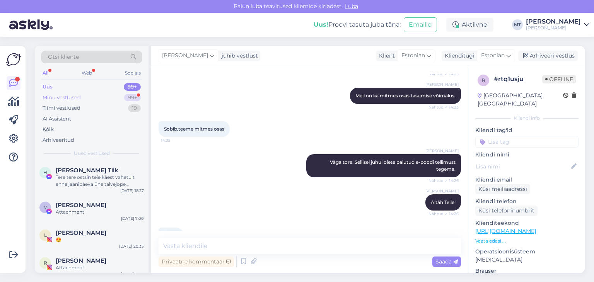
click at [73, 97] on div "Minu vestlused" at bounding box center [62, 98] width 38 height 8
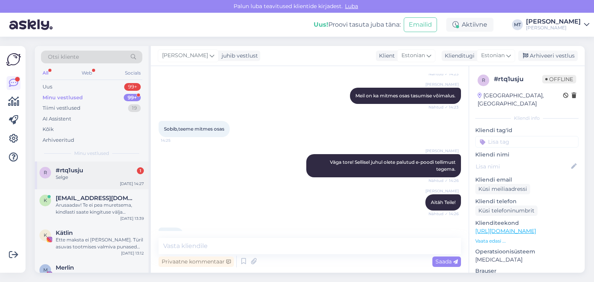
click at [83, 171] on span "#rtq1usju" at bounding box center [69, 170] width 27 height 7
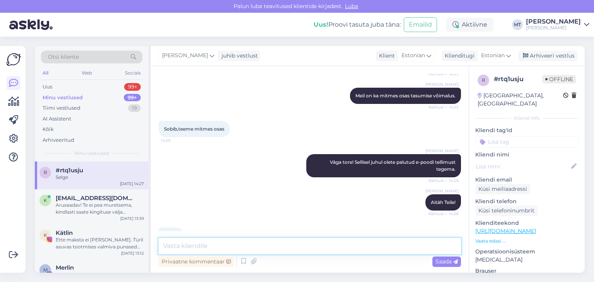
click at [183, 246] on textarea at bounding box center [310, 246] width 302 height 16
type textarea "A"
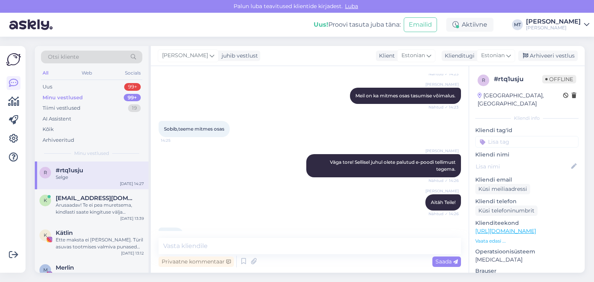
click at [73, 96] on div "Minu vestlused" at bounding box center [63, 98] width 40 height 8
click at [80, 208] on div "Arusaadav! Te ei pea muretsema, kindlasti saate kingituse välja lunastada. Teem…" at bounding box center [100, 209] width 88 height 14
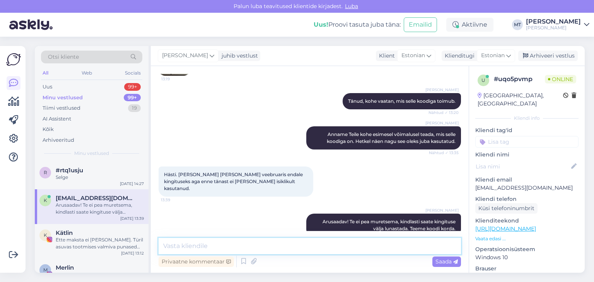
click at [218, 245] on textarea at bounding box center [310, 246] width 302 height 16
click at [213, 246] on textarea at bounding box center [310, 246] width 302 height 16
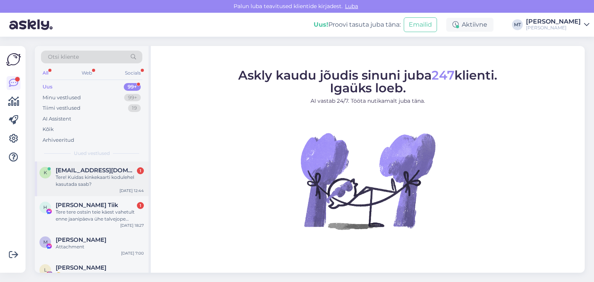
click at [95, 179] on div "Tere! Kuidas kinkekaarti kodulehel kasutada saab?" at bounding box center [100, 181] width 88 height 14
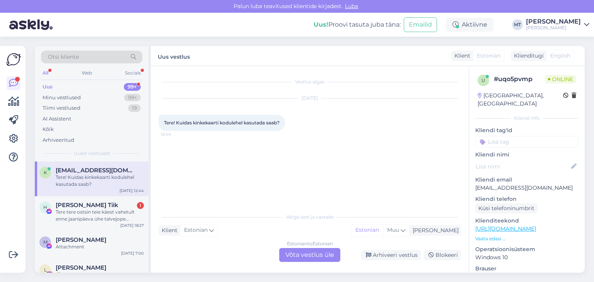
click at [320, 256] on div "Estonian to Estonian Võta vestlus üle" at bounding box center [309, 255] width 61 height 14
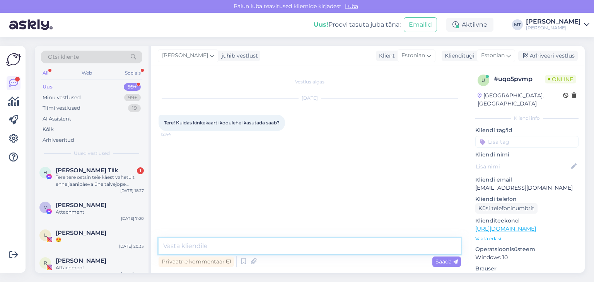
click at [269, 244] on textarea at bounding box center [310, 246] width 302 height 16
type textarea "Tere! Aitäh, et kirjutasite."
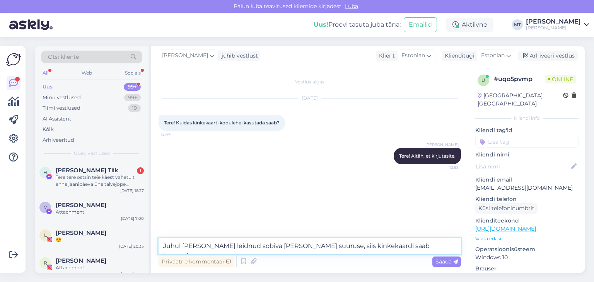
click at [302, 247] on textarea "Juhul [PERSON_NAME] leidnud sobiva [PERSON_NAME] suuruse, siis kinkekaardi saab…" at bounding box center [310, 246] width 302 height 16
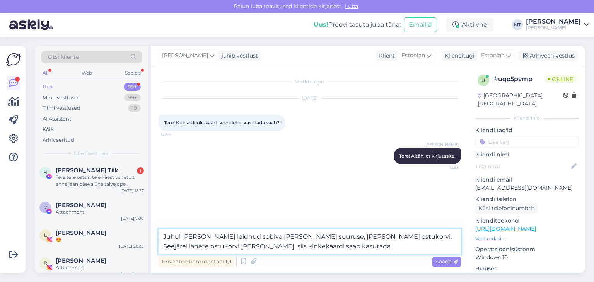
drag, startPoint x: 299, startPoint y: 246, endPoint x: 190, endPoint y: 246, distance: 108.7
click at [190, 246] on textarea "Juhul kui olete leidnud sobiva jaki ja suuruse, lisate selle ostukorvi. Seejäre…" at bounding box center [310, 242] width 302 height 26
type textarea "Juhul [PERSON_NAME] leidnud sobiva [PERSON_NAME] suuruse, [PERSON_NAME] ostukor…"
paste textarea
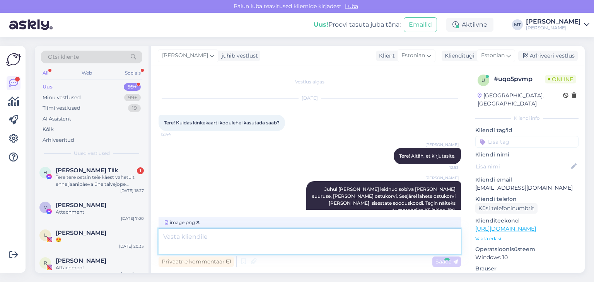
scroll to position [38, 0]
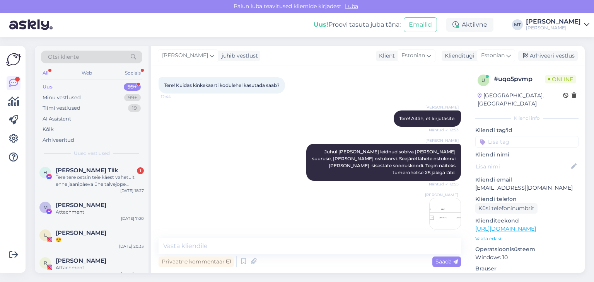
click at [438, 209] on img at bounding box center [445, 213] width 31 height 31
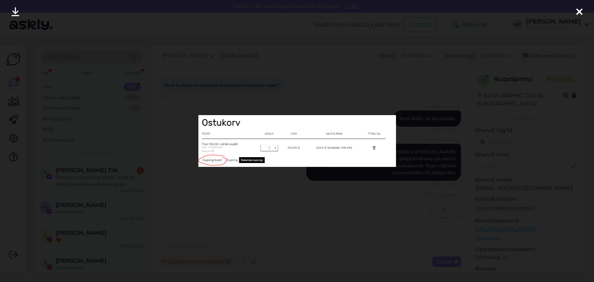
click at [577, 11] on icon at bounding box center [579, 12] width 6 height 10
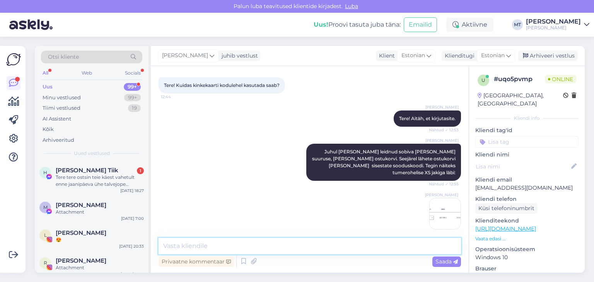
click at [210, 246] on textarea at bounding box center [310, 246] width 302 height 16
click at [204, 248] on textarea at bounding box center [310, 246] width 302 height 16
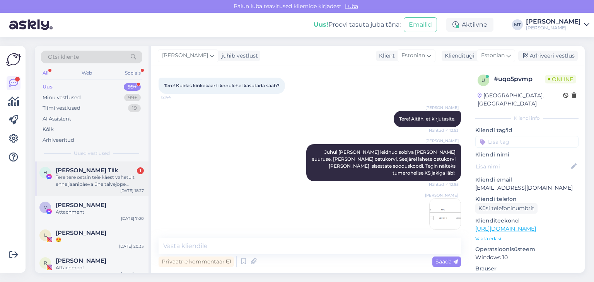
click at [80, 177] on div "Tere tere ostsin teie käest vahetult enne jaanipäeva ühe talvejope ploomililla …" at bounding box center [100, 181] width 88 height 14
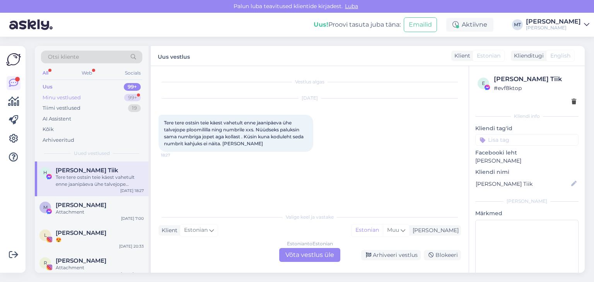
click at [58, 96] on div "Minu vestlused" at bounding box center [62, 98] width 38 height 8
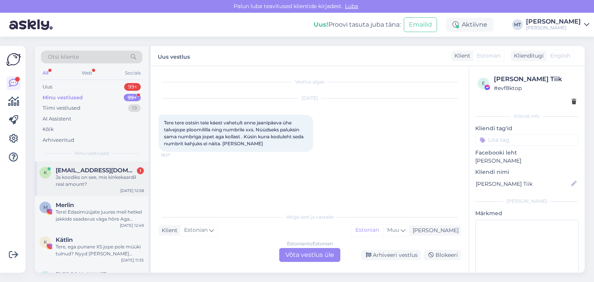
click at [84, 176] on div "Ja koodiks on see, mis kinkekaardil real amount?" at bounding box center [100, 181] width 88 height 14
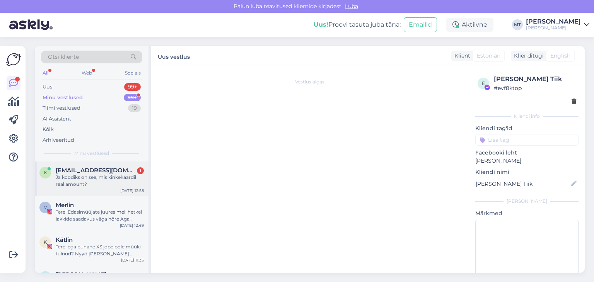
scroll to position [71, 0]
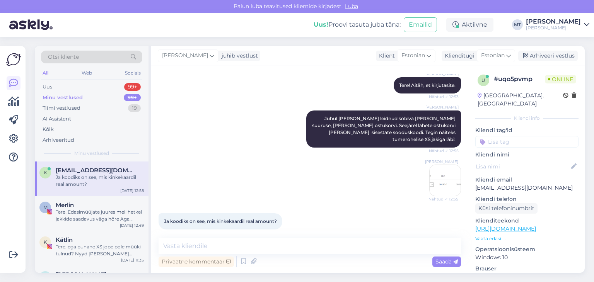
click at [438, 180] on img at bounding box center [445, 180] width 31 height 31
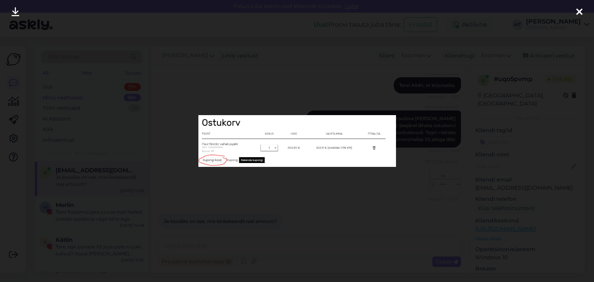
click at [577, 11] on icon at bounding box center [579, 12] width 6 height 10
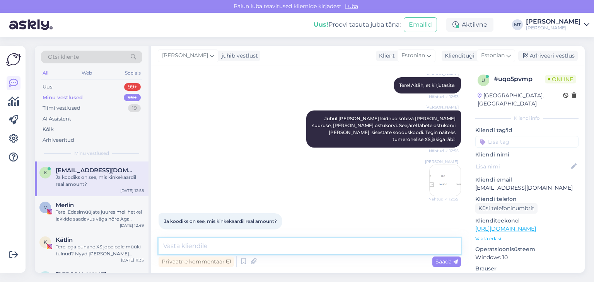
click at [188, 245] on textarea at bounding box center [310, 246] width 302 height 16
type textarea "J"
click at [310, 245] on textarea "Kui see on meie kinkekaart, siis kõik õige: amout koha" at bounding box center [310, 246] width 302 height 16
click at [338, 244] on textarea "Kui see on meie kinkekaart, siis kõik õige: amount koha" at bounding box center [310, 246] width 302 height 16
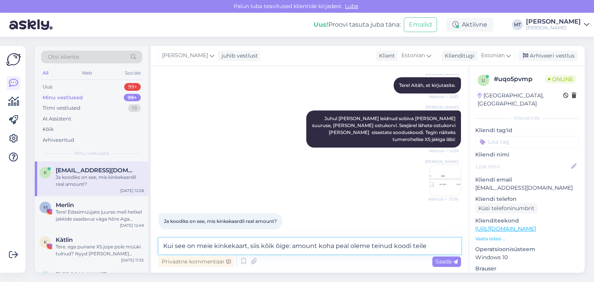
click at [372, 245] on textarea "Kui see on meie kinkekaart, siis kõik õige: amount koha peal oleme teinud koodi…" at bounding box center [310, 246] width 302 height 16
drag, startPoint x: 442, startPoint y: 244, endPoint x: 425, endPoint y: 247, distance: 17.7
click at [425, 247] on textarea "Kui see on meie kinkekaart, siis kõik õige: amount koha peal oleme teile teinud…" at bounding box center [310, 246] width 302 height 16
click at [305, 246] on textarea "Kui see on meie kinkekaart, siis kõik õige: amount koha peal oleme teile teinud…" at bounding box center [310, 246] width 302 height 16
type textarea "Kui see on meie kinkekaart, siis kõik õige: amount koha peal oleme teile teinud…"
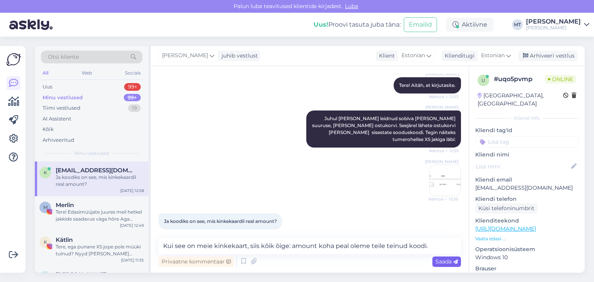
click at [443, 262] on span "Saada" at bounding box center [446, 261] width 22 height 7
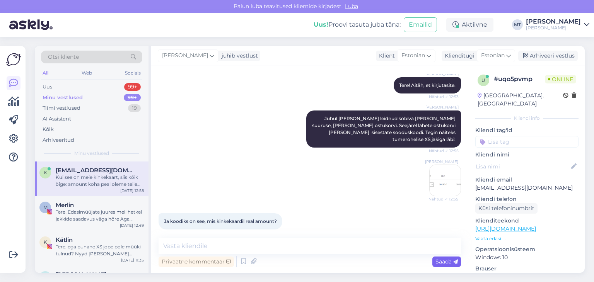
scroll to position [111, 0]
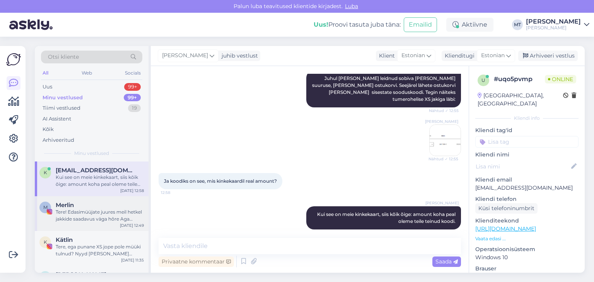
click at [63, 216] on div "Tere! Edasimüüjate juures meil hetkel jakkide saadavus väga hõre Aga oleme klie…" at bounding box center [100, 216] width 88 height 14
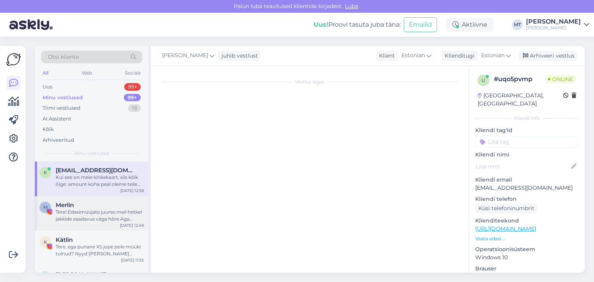
scroll to position [337, 0]
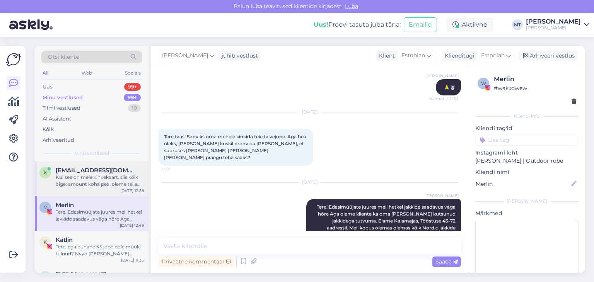
click at [68, 186] on div "Kui see on meie kinkekaart, siis kõik õige: amount koha peal oleme teile teinud…" at bounding box center [100, 181] width 88 height 14
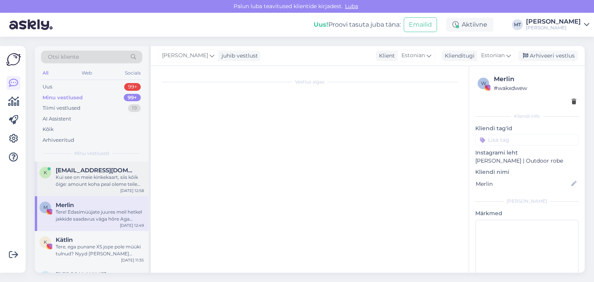
scroll to position [111, 0]
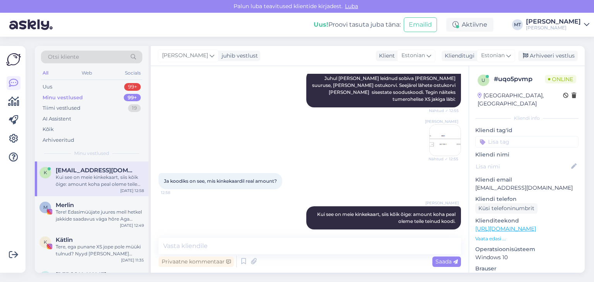
click at [63, 96] on div "Minu vestlused" at bounding box center [63, 98] width 40 height 8
click at [82, 177] on div "Kui see on meie kinkekaart, siis kõik õige: amount koha peal oleme teile teinud…" at bounding box center [100, 181] width 88 height 14
click at [88, 214] on div "Tere! Edasimüüjate juures meil hetkel jakkide saadavus väga hõre Aga oleme klie…" at bounding box center [100, 216] width 88 height 14
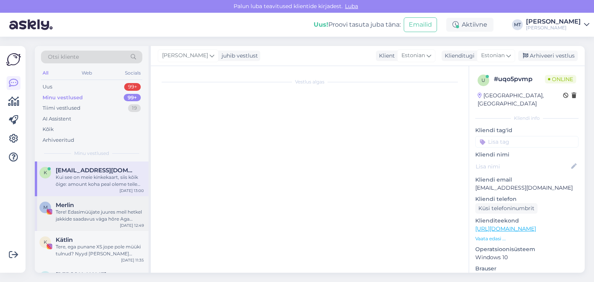
scroll to position [337, 0]
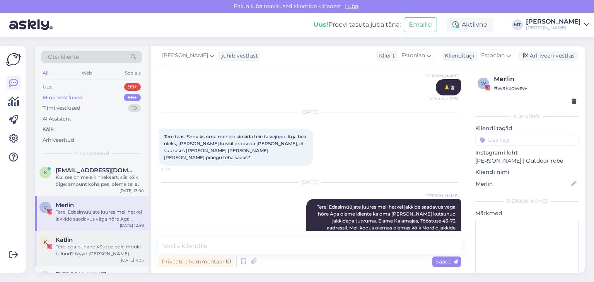
click at [90, 252] on div "Tere, ega punane XS jope pole müüki tulnud? Nyyd [PERSON_NAME] peaaegu aastakes…" at bounding box center [100, 251] width 88 height 14
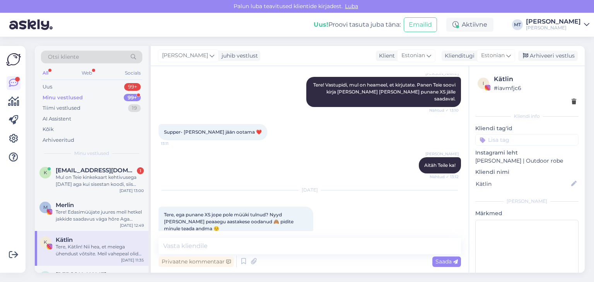
scroll to position [1112, 0]
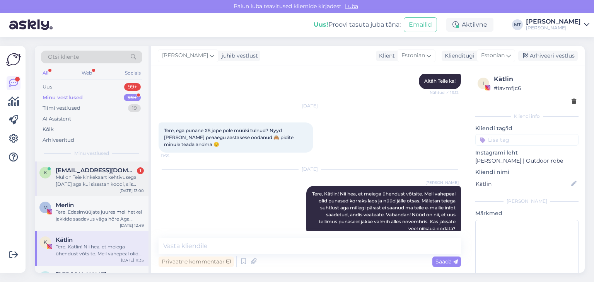
click at [76, 173] on span "[EMAIL_ADDRESS][DOMAIN_NAME]" at bounding box center [96, 170] width 80 height 7
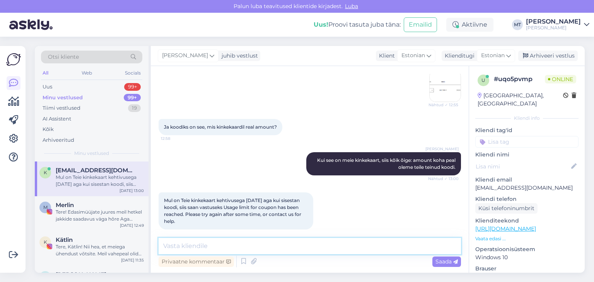
click at [180, 246] on textarea at bounding box center [310, 246] width 302 height 16
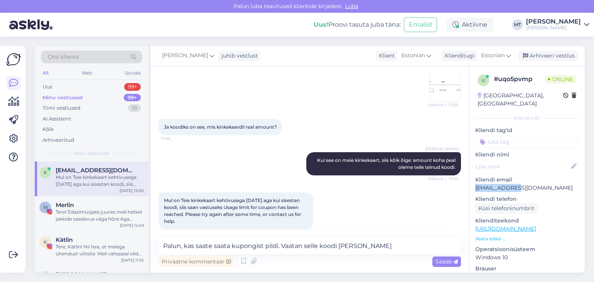
drag, startPoint x: 515, startPoint y: 180, endPoint x: 475, endPoint y: 181, distance: 40.2
click at [475, 181] on div "u # uqo5pvmp Online [GEOGRAPHIC_DATA], [GEOGRAPHIC_DATA] info Kliendi tag'id Kl…" at bounding box center [527, 229] width 116 height 326
copy p "[EMAIL_ADDRESS][DOMAIN_NAME]"
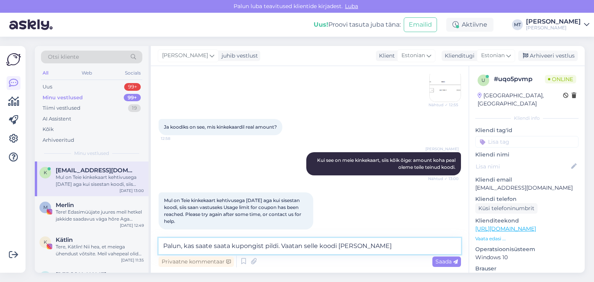
click at [360, 249] on textarea "Palun, kas saate saata kupongist pildi. Vaatan selle koodi üle ja" at bounding box center [310, 246] width 302 height 16
type textarea "Palun, kas saate saata kupongist pildi. Vaatan selle koodi üle."
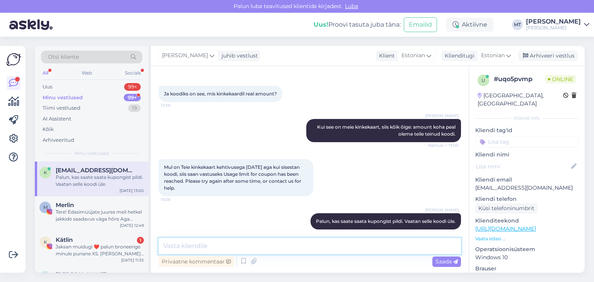
scroll to position [198, 0]
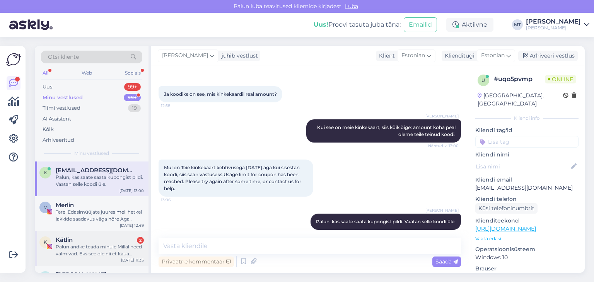
click at [70, 249] on div "Palun andke teada minule Millal need valmivad. Eks see ole nii et kaua tehtud k…" at bounding box center [100, 251] width 88 height 14
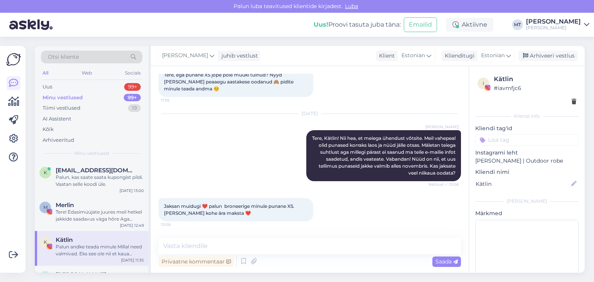
scroll to position [1192, 0]
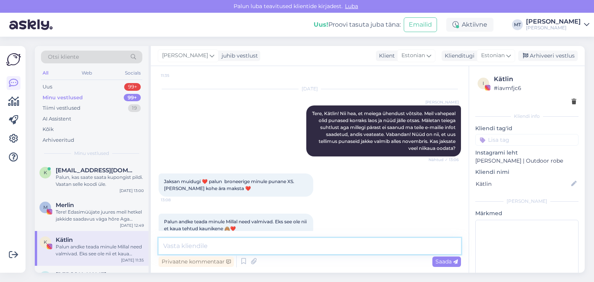
click at [205, 247] on textarea at bounding box center [310, 246] width 302 height 16
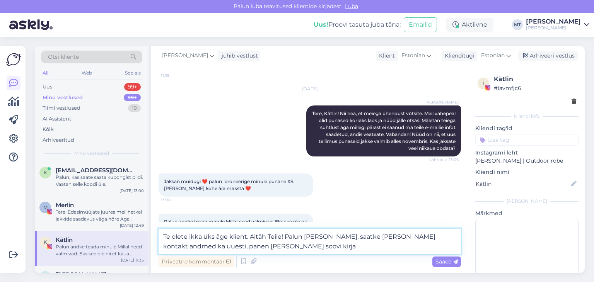
type textarea "Te olete ikka üks äge klient. Aitäh Teile! Palun [PERSON_NAME], saatke [PERSON_…"
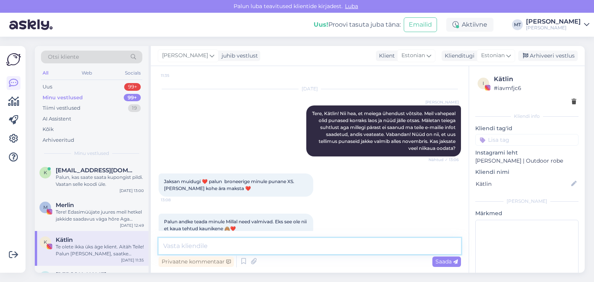
scroll to position [1240, 0]
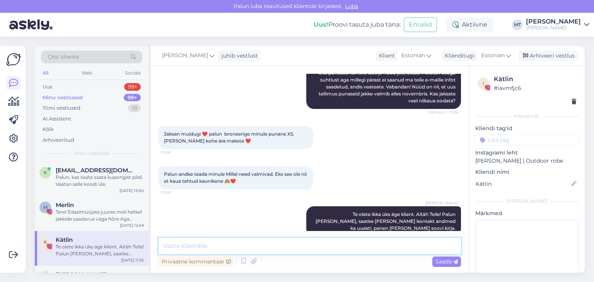
click at [190, 249] on textarea at bounding box center [310, 246] width 302 height 16
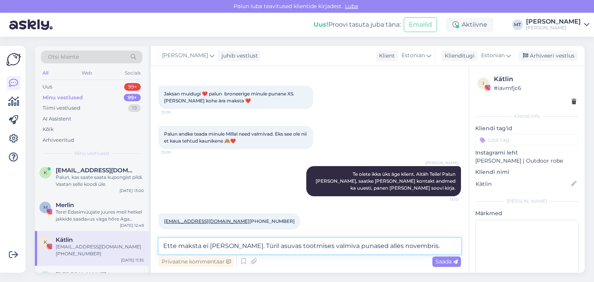
click at [357, 246] on textarea "Ette maksta ei ole vaja. Türil asuvas tootmises valmiva punased alles novembris." at bounding box center [310, 246] width 302 height 16
type textarea "Ette maksta ei [PERSON_NAME]. Türil asuvas tootmises valmiva punased jakid alle…"
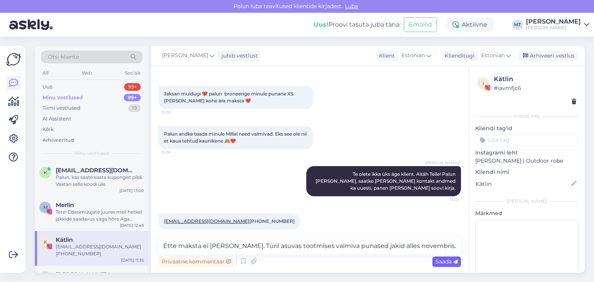
click at [447, 262] on span "Saada" at bounding box center [446, 261] width 22 height 7
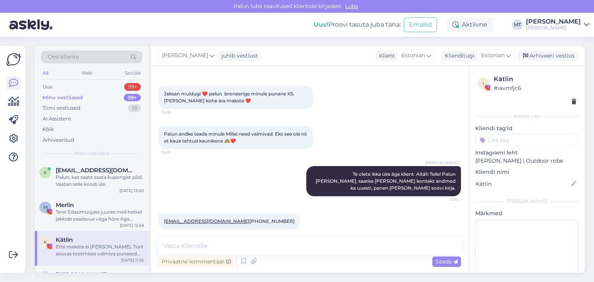
scroll to position [1320, 0]
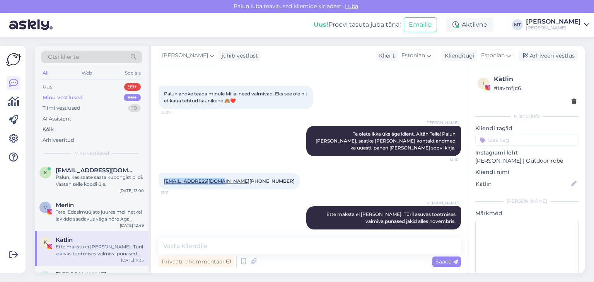
drag, startPoint x: 207, startPoint y: 166, endPoint x: 159, endPoint y: 167, distance: 48.0
click at [159, 173] on div "priikatlin@gmail.com +358 44 939 7969 13:11" at bounding box center [230, 181] width 142 height 16
copy link "[EMAIL_ADDRESS][DOMAIN_NAME]"
drag, startPoint x: 204, startPoint y: 173, endPoint x: 162, endPoint y: 172, distance: 41.8
click at [162, 173] on div "priikatlin@gmail.com +358 44 939 7969 13:11" at bounding box center [230, 181] width 142 height 16
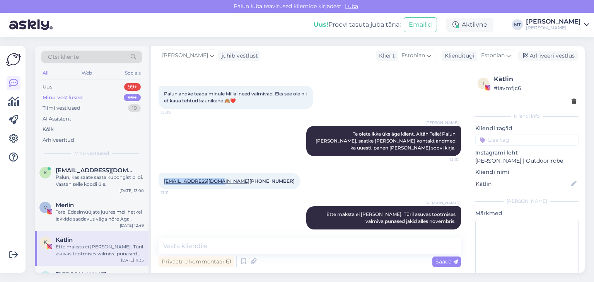
copy span "[PHONE_NUMBER]"
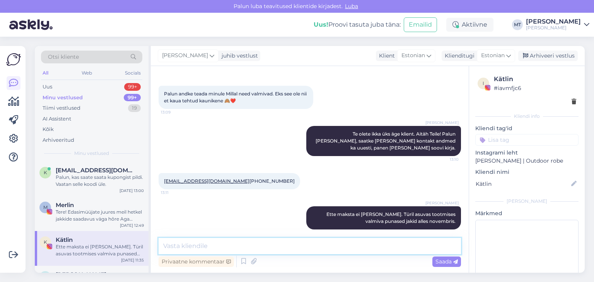
click at [192, 246] on textarea at bounding box center [310, 246] width 302 height 16
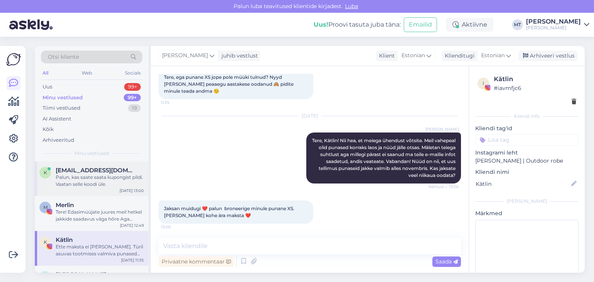
click at [77, 180] on div "Palun, kas saate saata kupongist pildi. Vaatan selle koodi üle." at bounding box center [100, 181] width 88 height 14
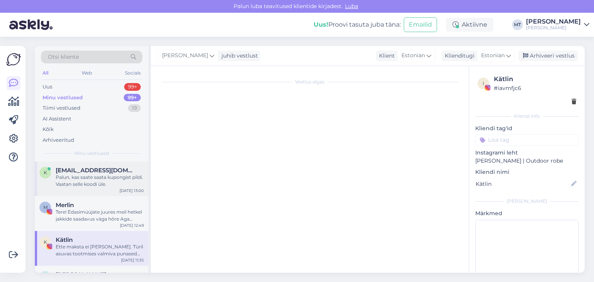
scroll to position [198, 0]
